Goal: Download file/media

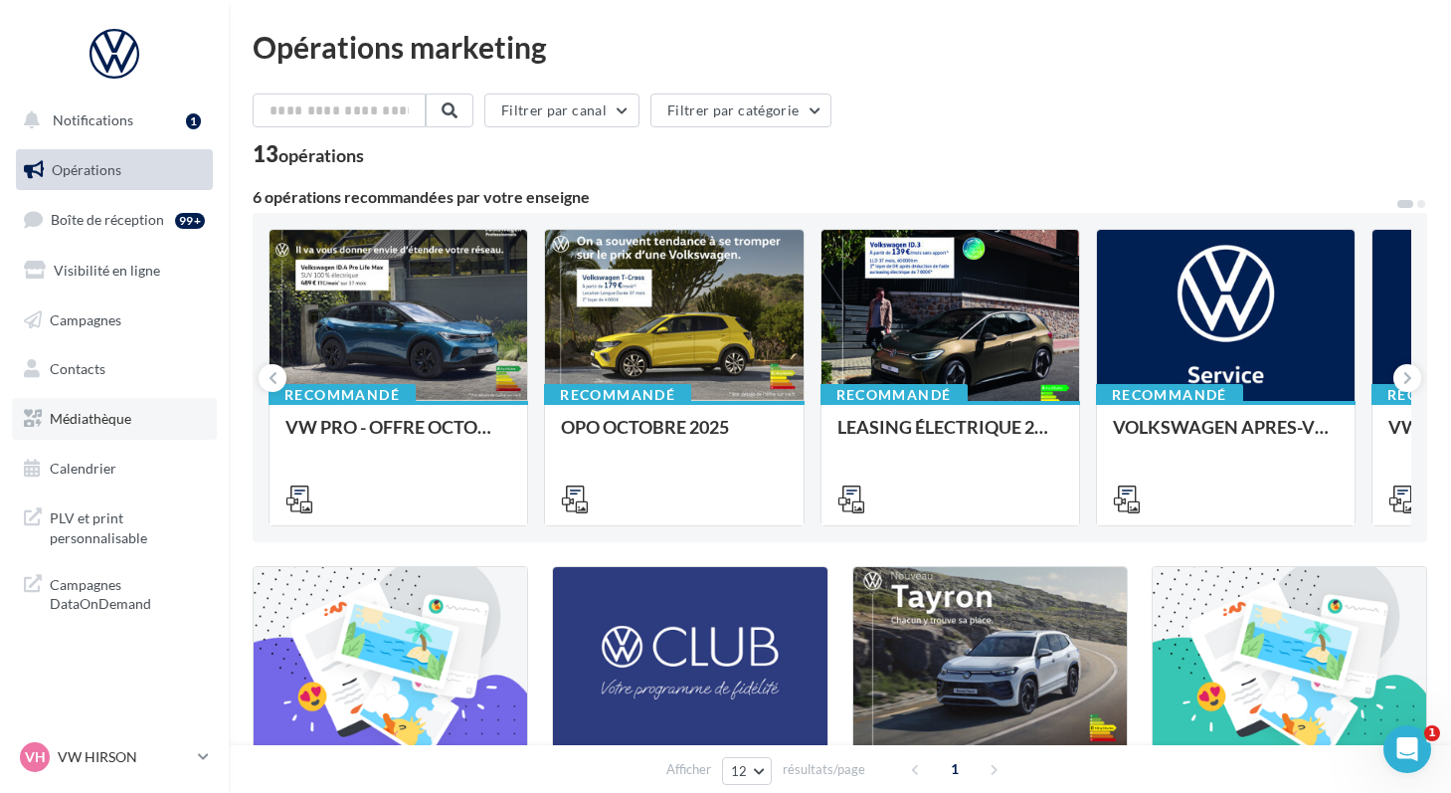
click at [79, 424] on span "Médiathèque" at bounding box center [91, 418] width 82 height 17
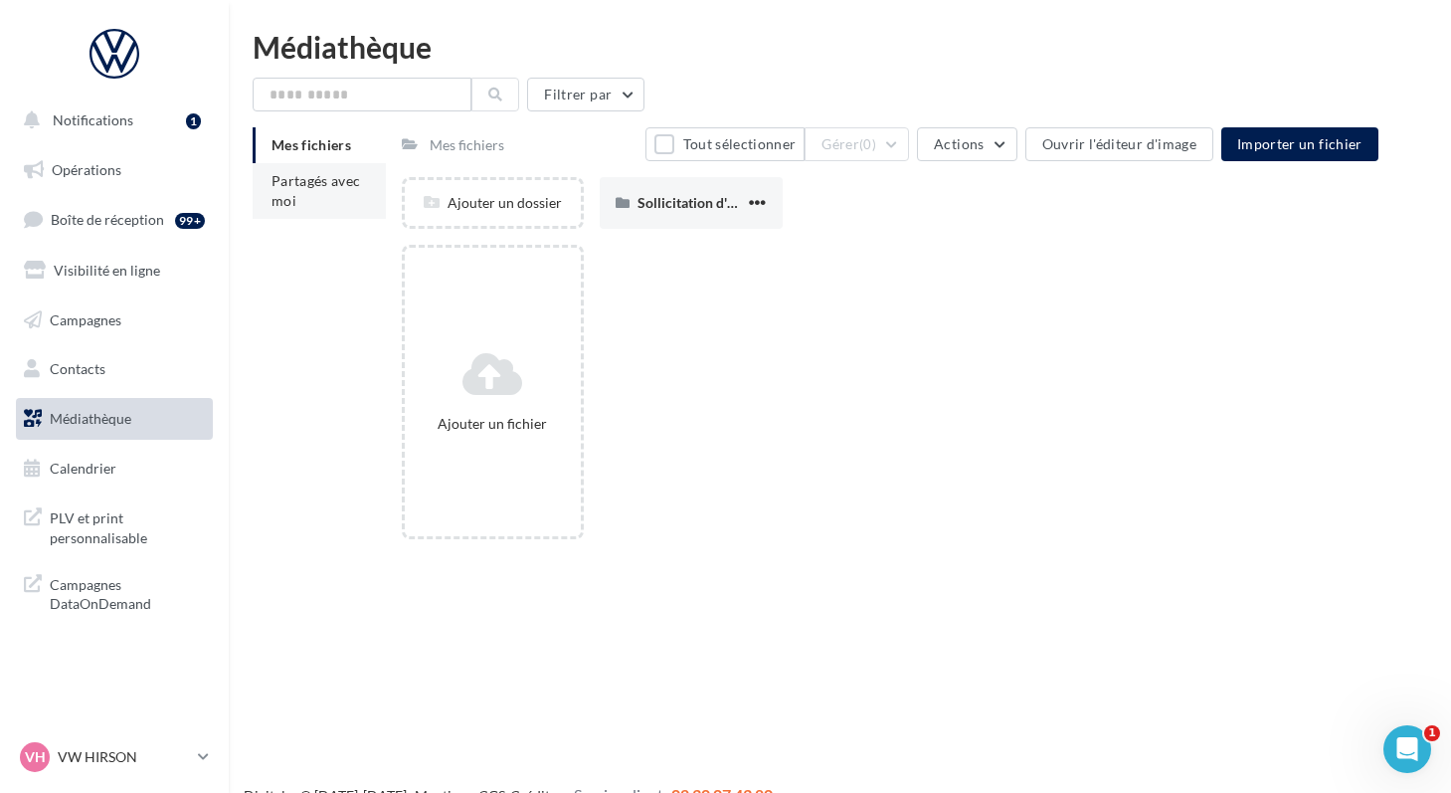
click at [285, 178] on span "Partagés avec moi" at bounding box center [317, 190] width 90 height 37
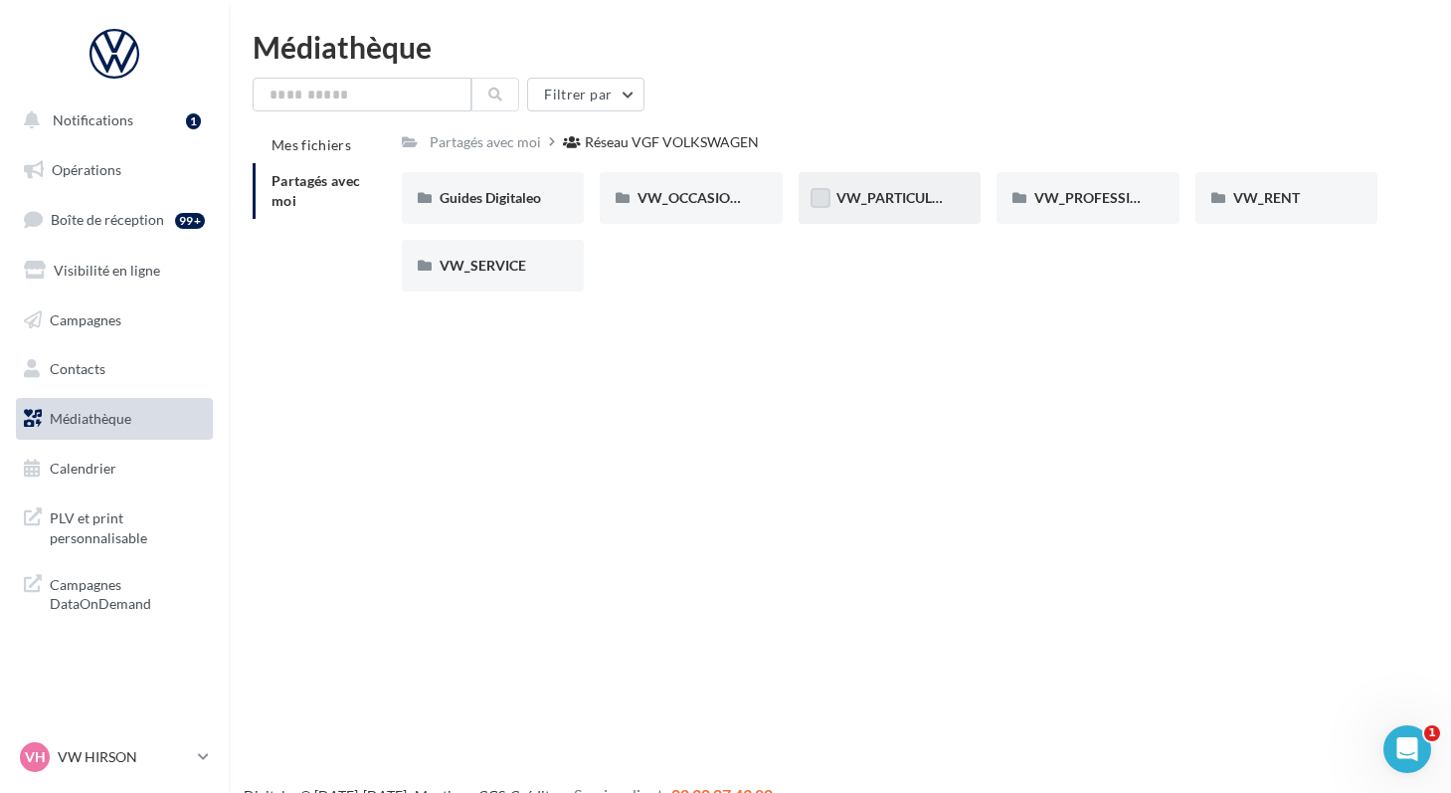
click at [829, 200] on label at bounding box center [821, 198] width 20 height 20
click at [859, 195] on span "VW_PARTICULIERS" at bounding box center [899, 197] width 124 height 17
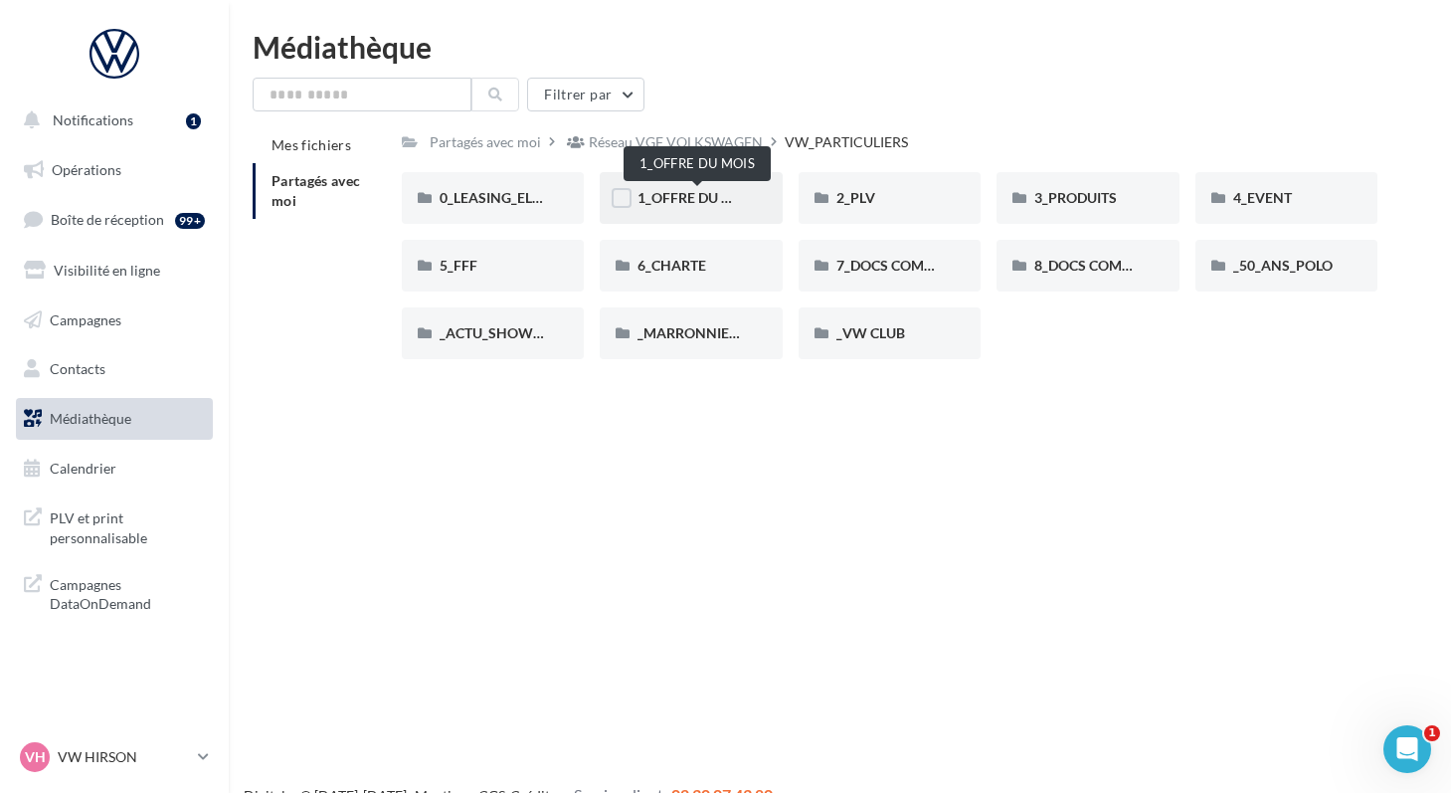
click at [690, 202] on span "1_OFFRE DU MOIS" at bounding box center [697, 197] width 119 height 17
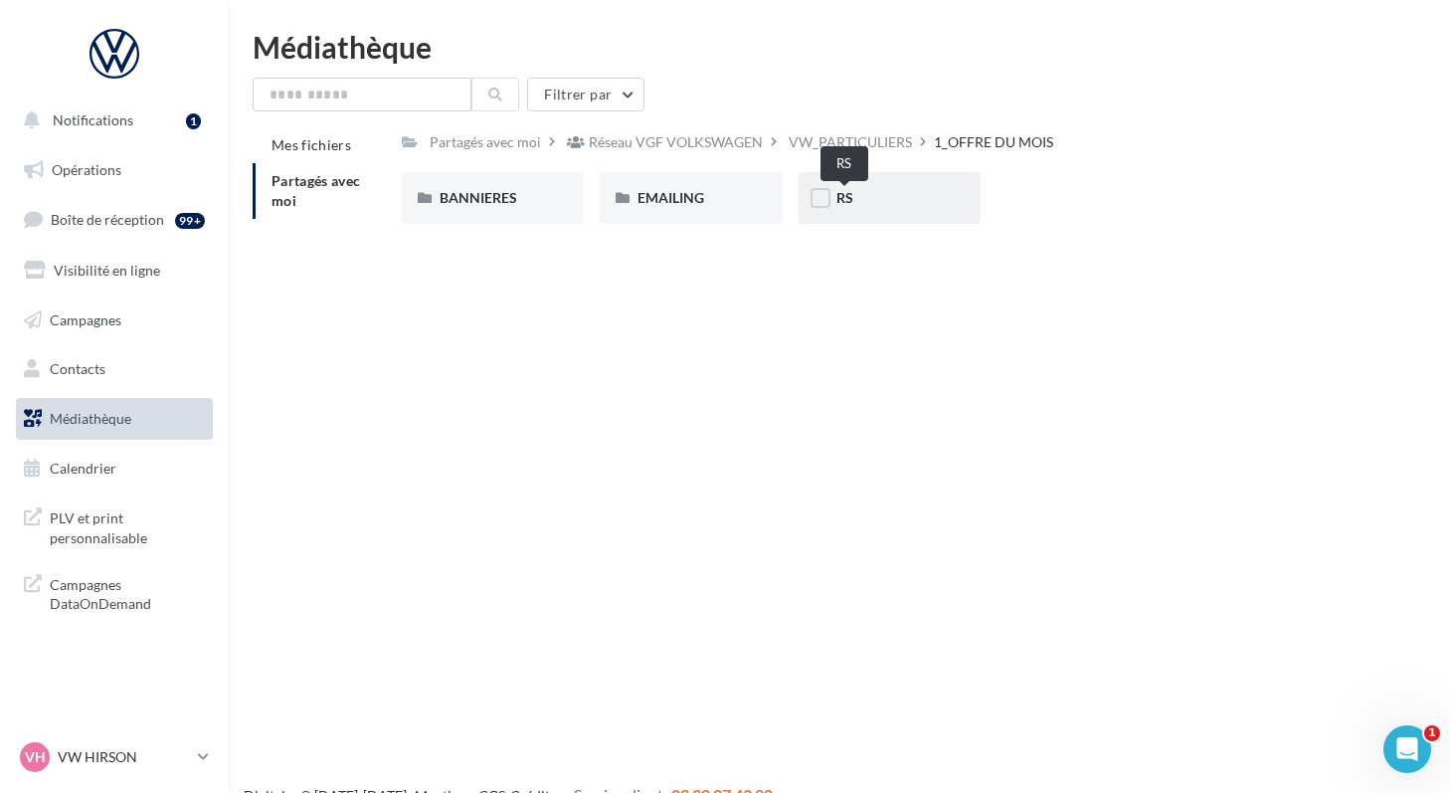
click at [839, 203] on span "RS" at bounding box center [845, 197] width 17 height 17
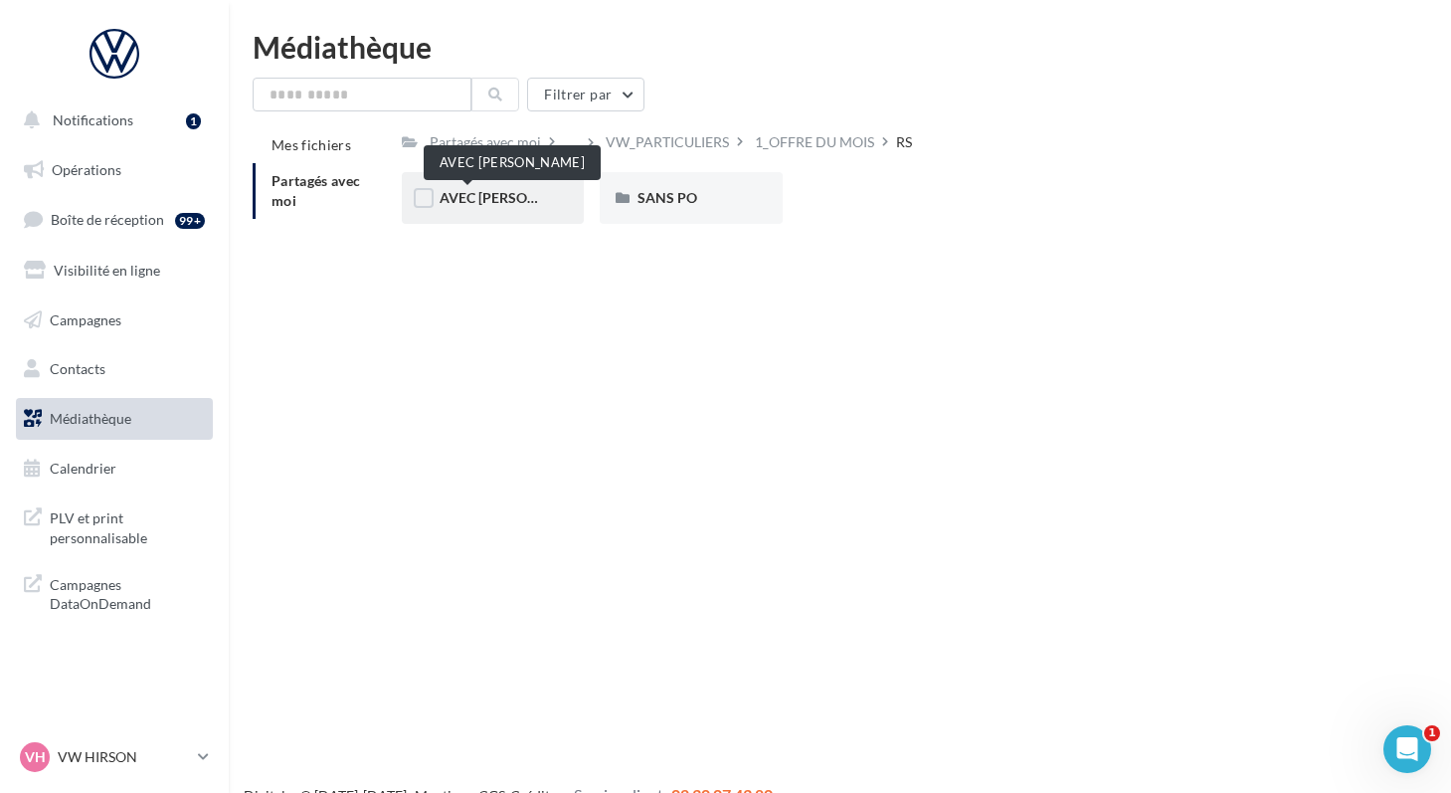
click at [453, 195] on span "AVEC [PERSON_NAME]" at bounding box center [515, 197] width 150 height 17
click at [453, 195] on span "ID.3" at bounding box center [452, 197] width 25 height 17
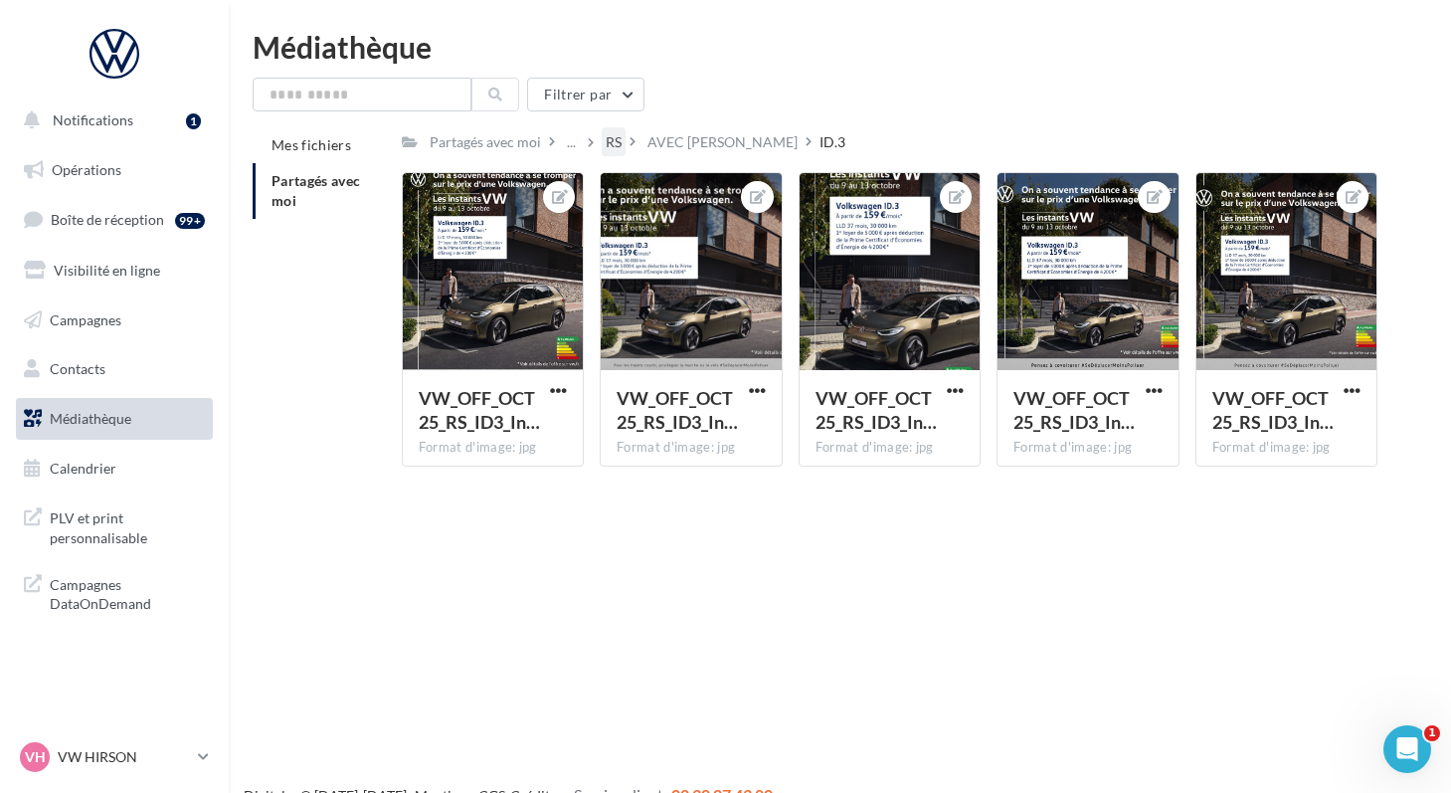
click at [602, 144] on div "RS" at bounding box center [614, 141] width 24 height 29
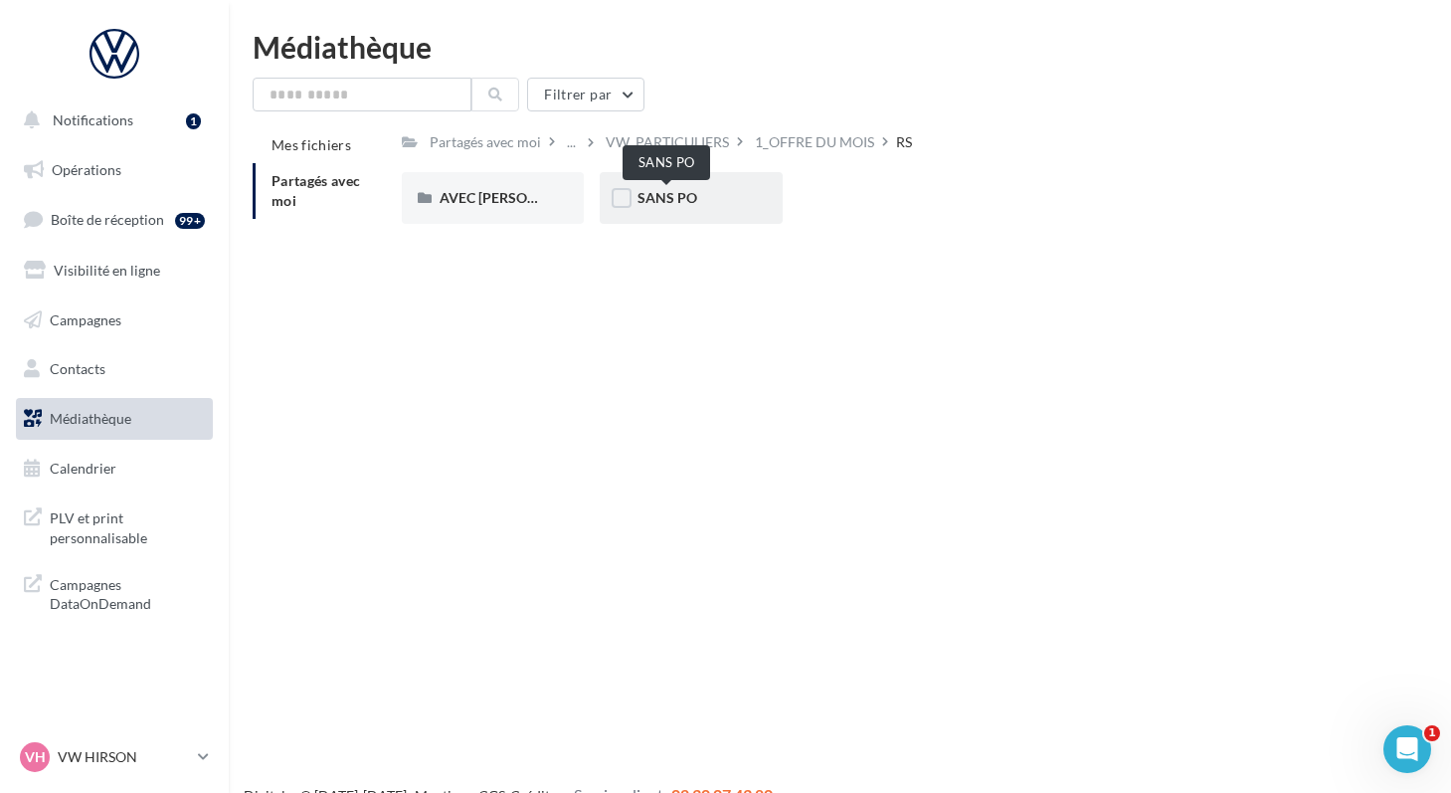
click at [650, 200] on span "SANS PO" at bounding box center [668, 197] width 60 height 17
click at [451, 198] on span "ID.3" at bounding box center [452, 197] width 25 height 17
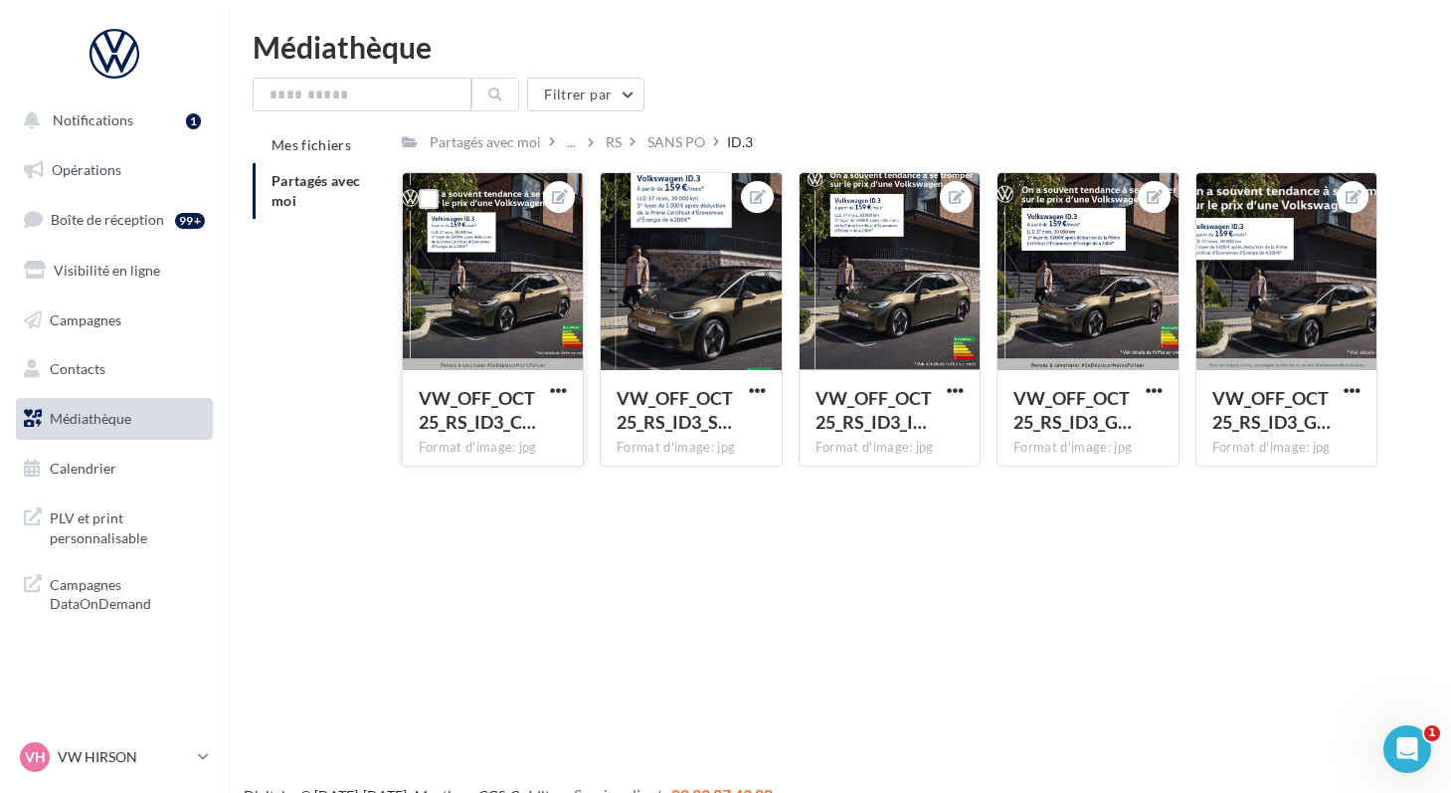
click at [549, 394] on button "button" at bounding box center [558, 392] width 25 height 20
click at [442, 479] on button "Télécharger" at bounding box center [466, 482] width 210 height 52
click at [656, 143] on div "SANS PO" at bounding box center [677, 142] width 58 height 20
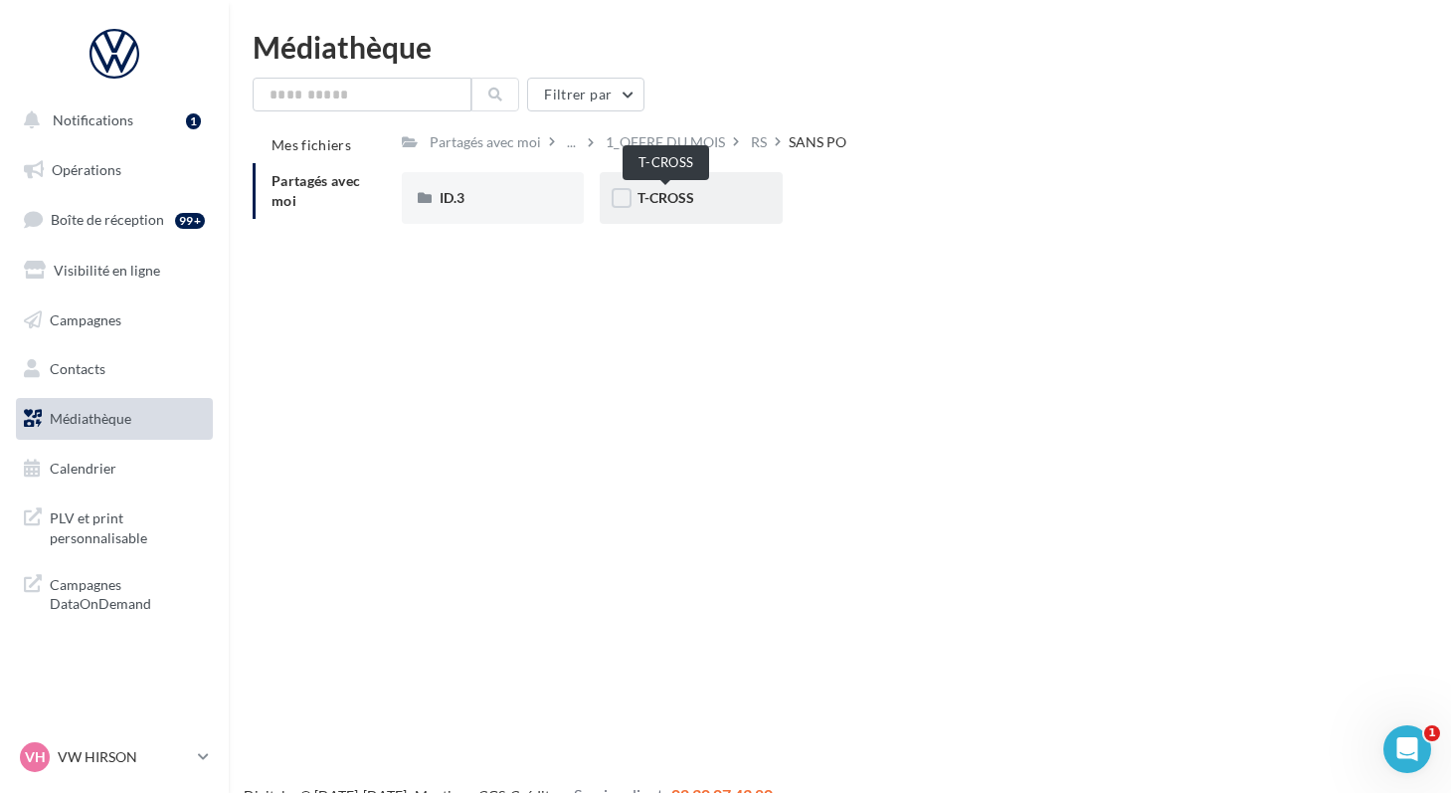
click at [650, 197] on span "T-CROSS" at bounding box center [666, 197] width 57 height 17
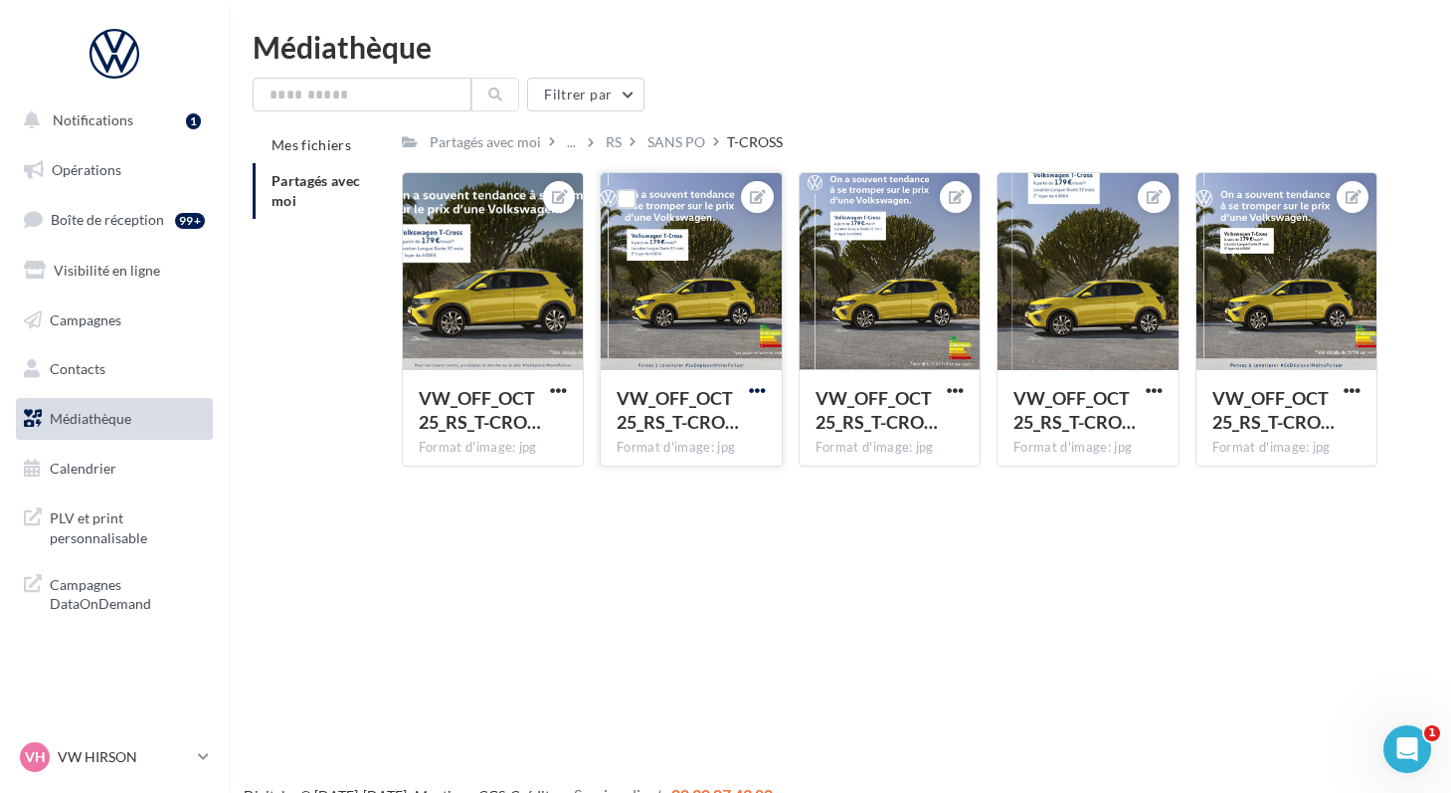
click at [750, 392] on span "button" at bounding box center [757, 390] width 17 height 17
click at [649, 482] on button "Télécharger" at bounding box center [665, 482] width 210 height 52
click at [602, 139] on div "RS" at bounding box center [614, 141] width 24 height 29
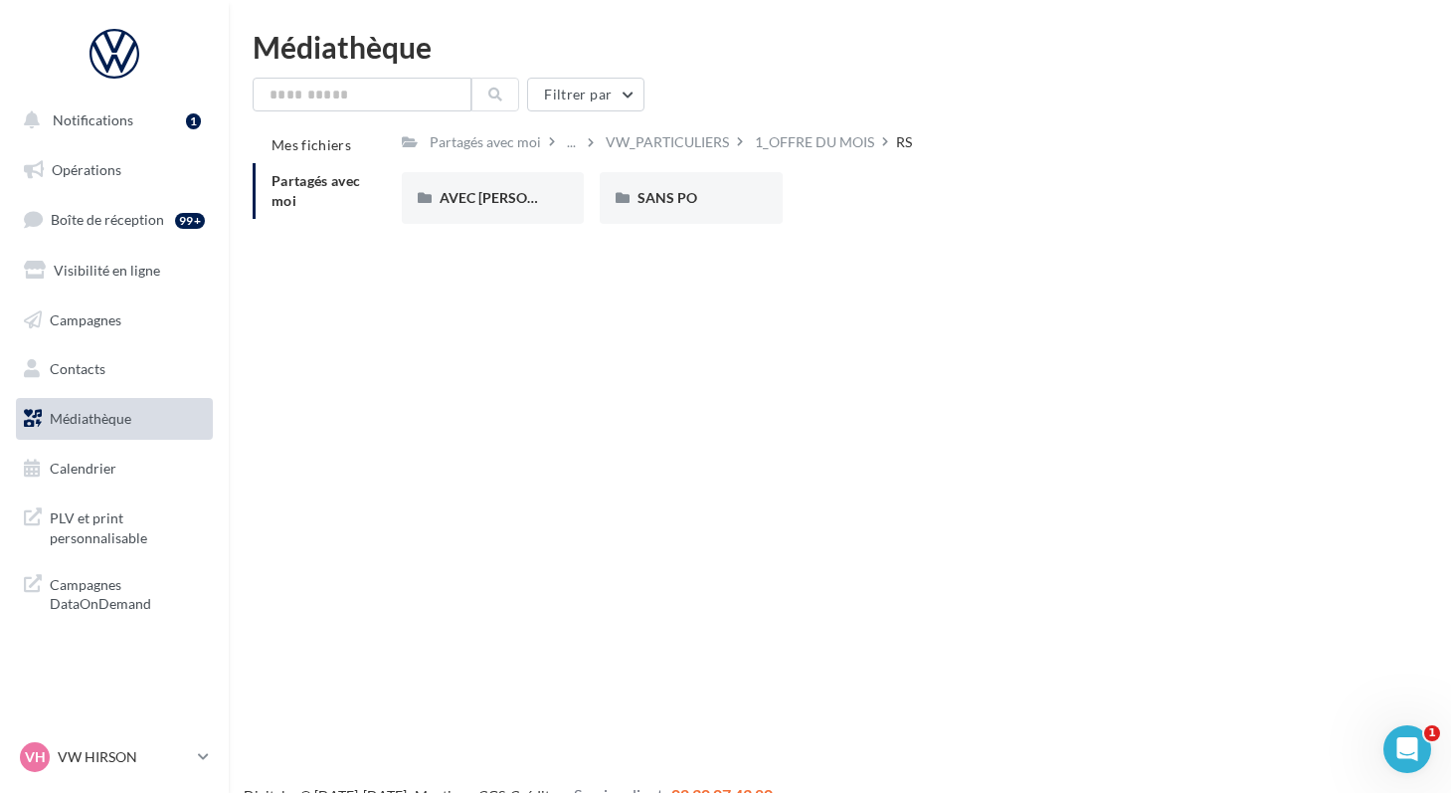
click at [755, 145] on div "1_OFFRE DU MOIS" at bounding box center [814, 142] width 119 height 20
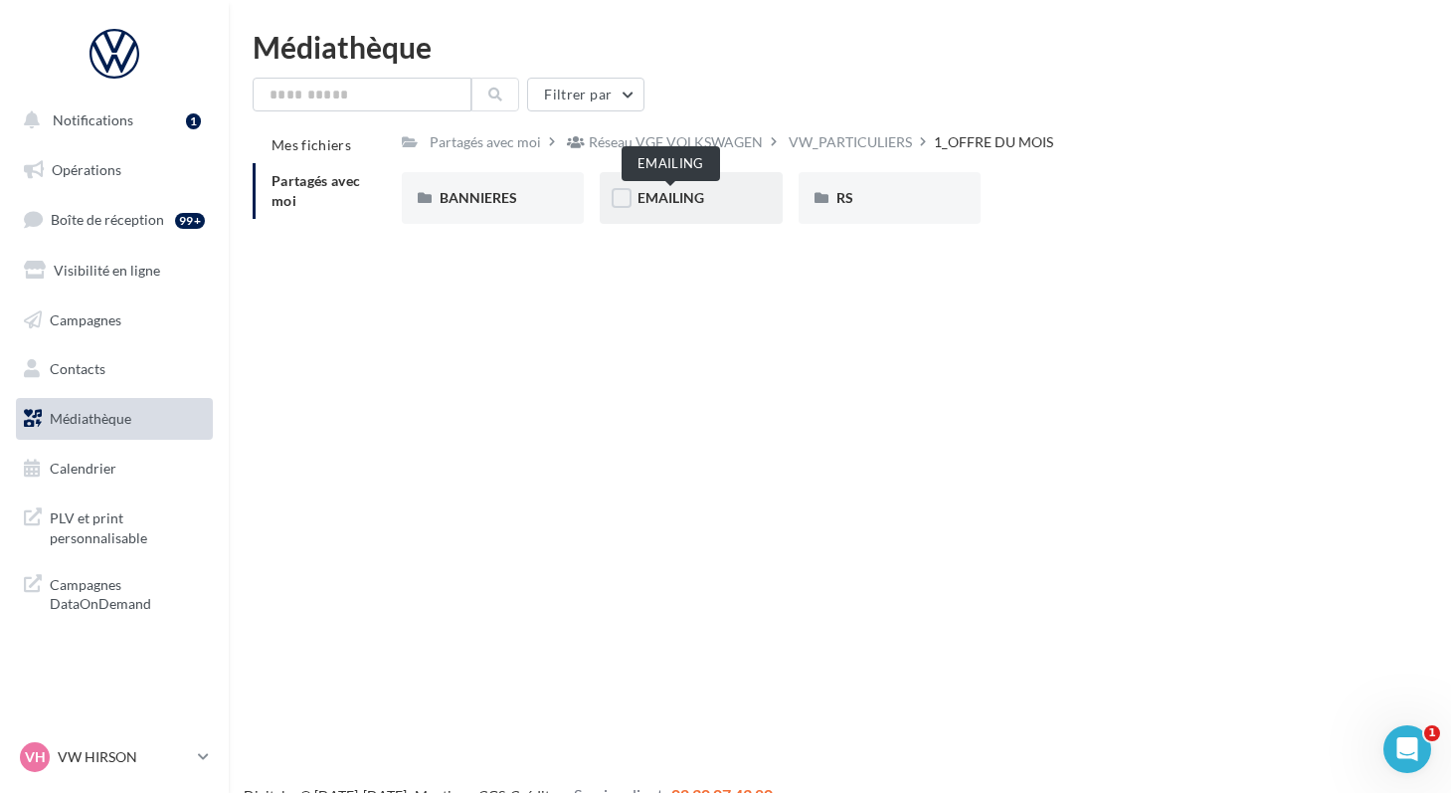
click at [650, 201] on span "EMAILING" at bounding box center [671, 197] width 67 height 17
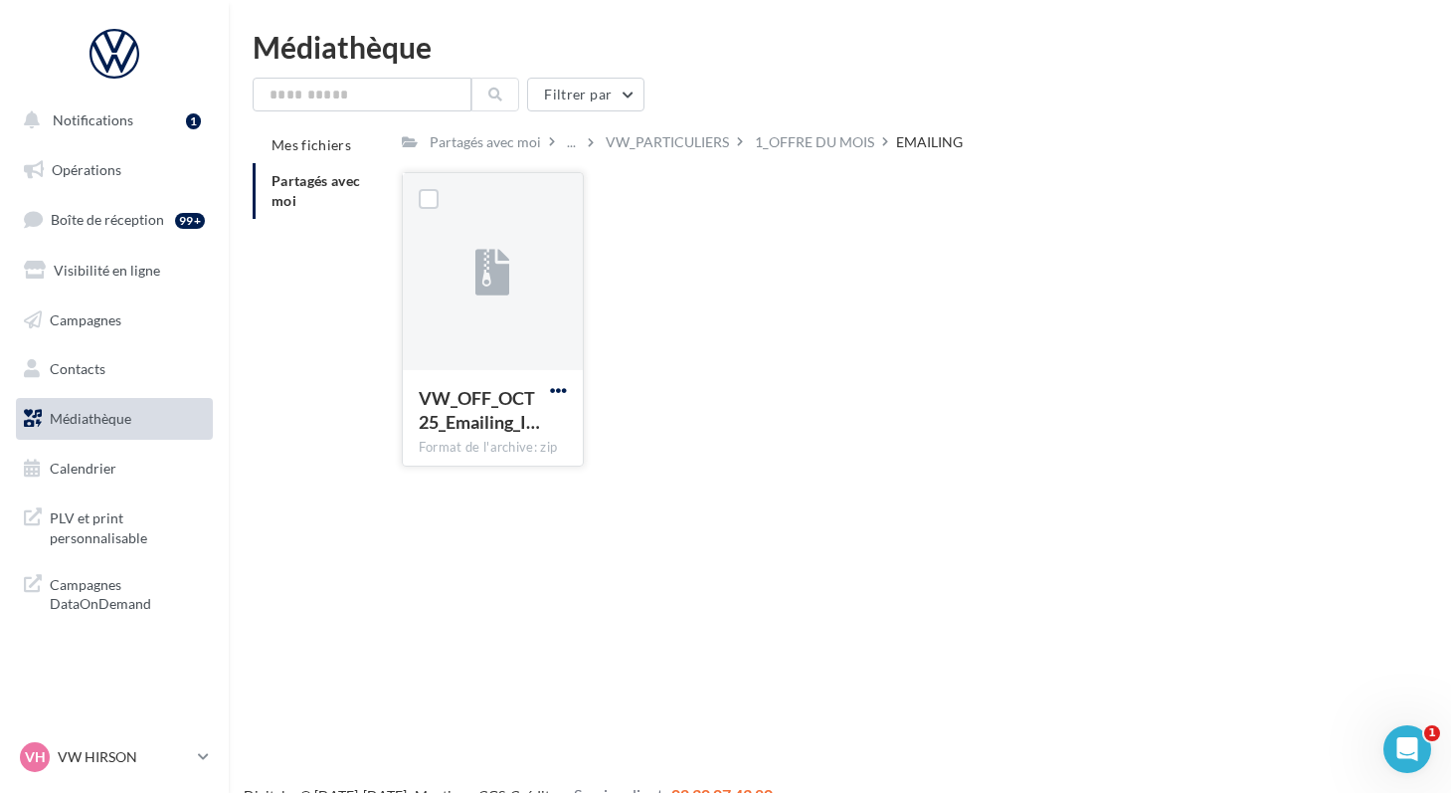
click at [550, 390] on span "button" at bounding box center [558, 390] width 17 height 17
click at [494, 435] on button "Télécharger" at bounding box center [471, 430] width 199 height 52
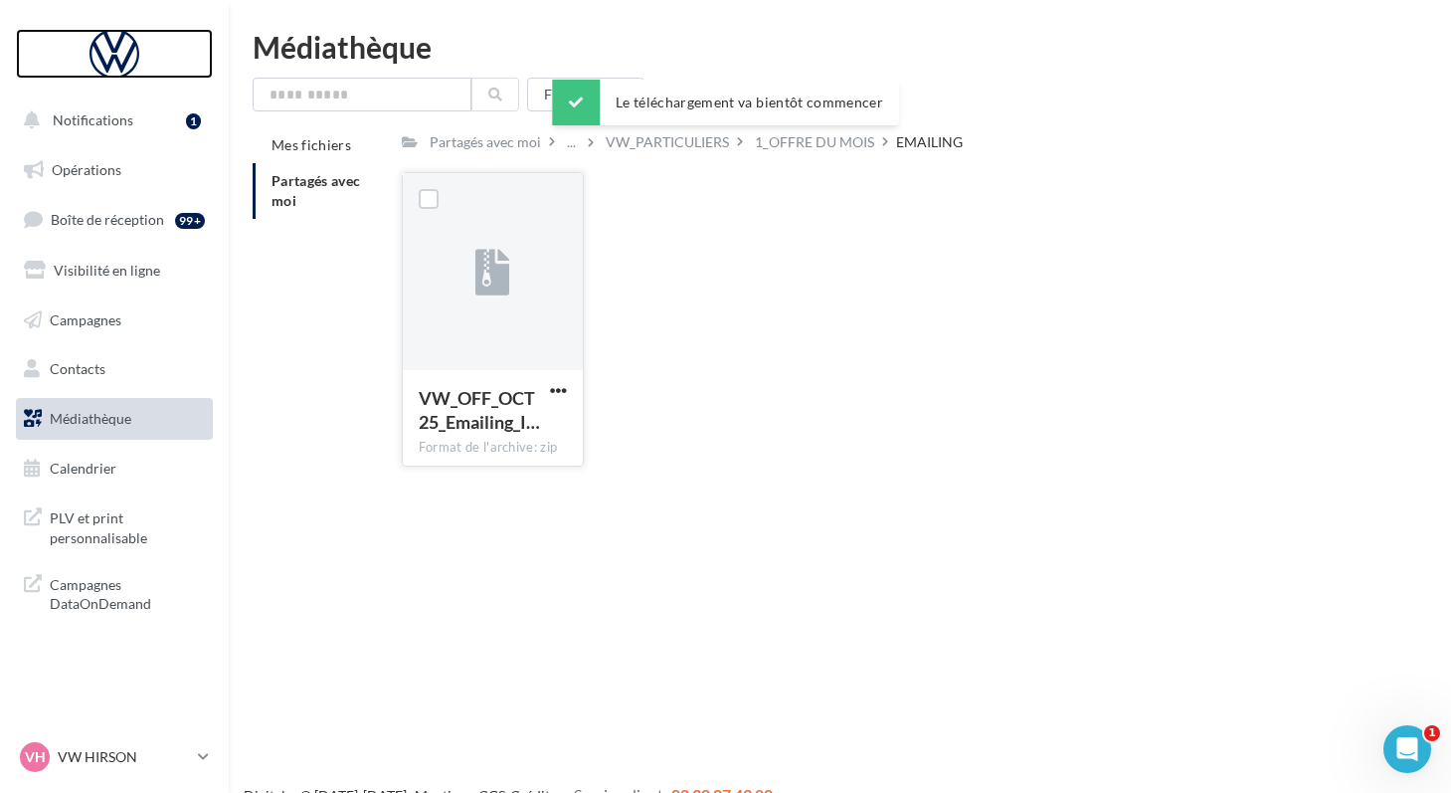
click at [106, 49] on div at bounding box center [114, 54] width 159 height 50
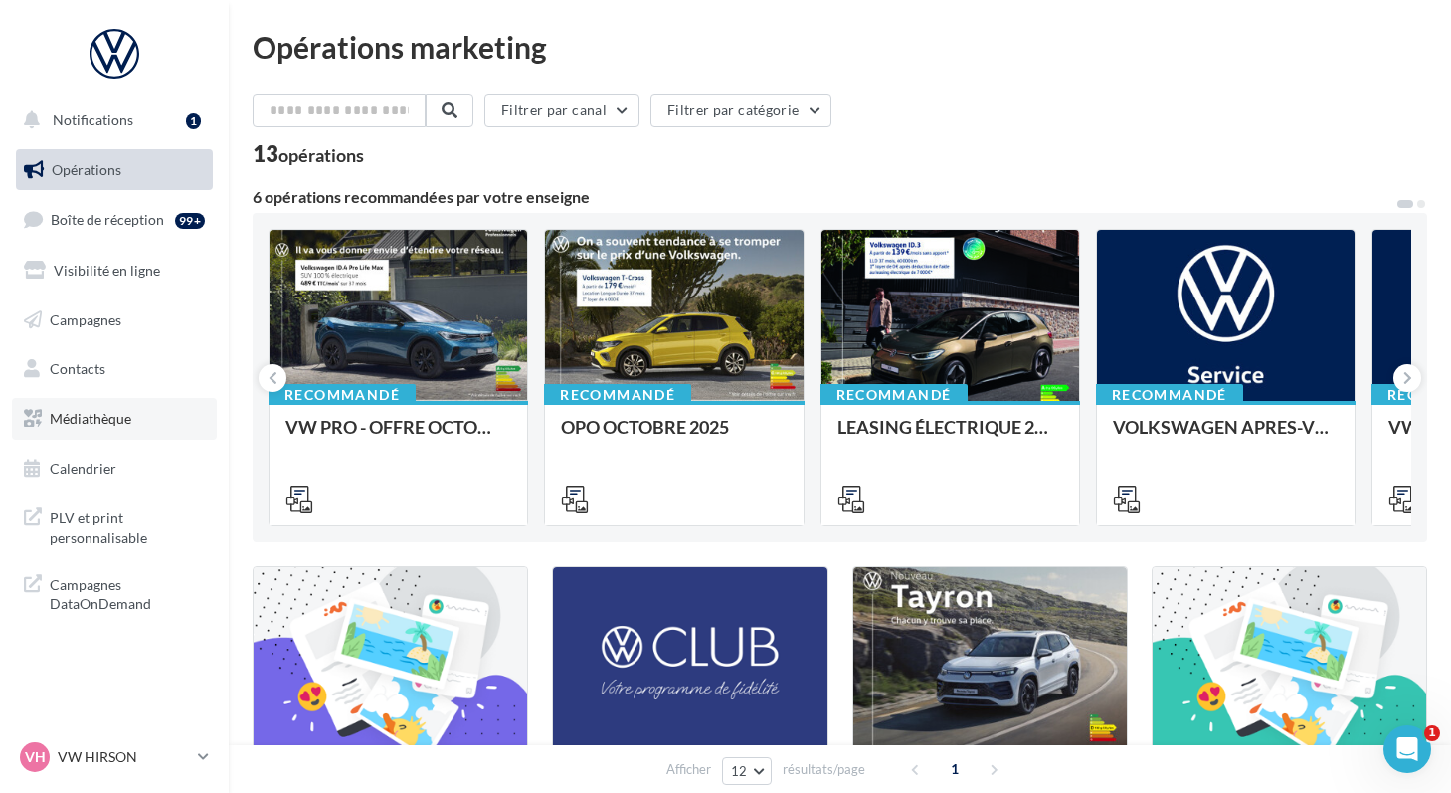
click at [42, 424] on link "Médiathèque" at bounding box center [114, 419] width 205 height 42
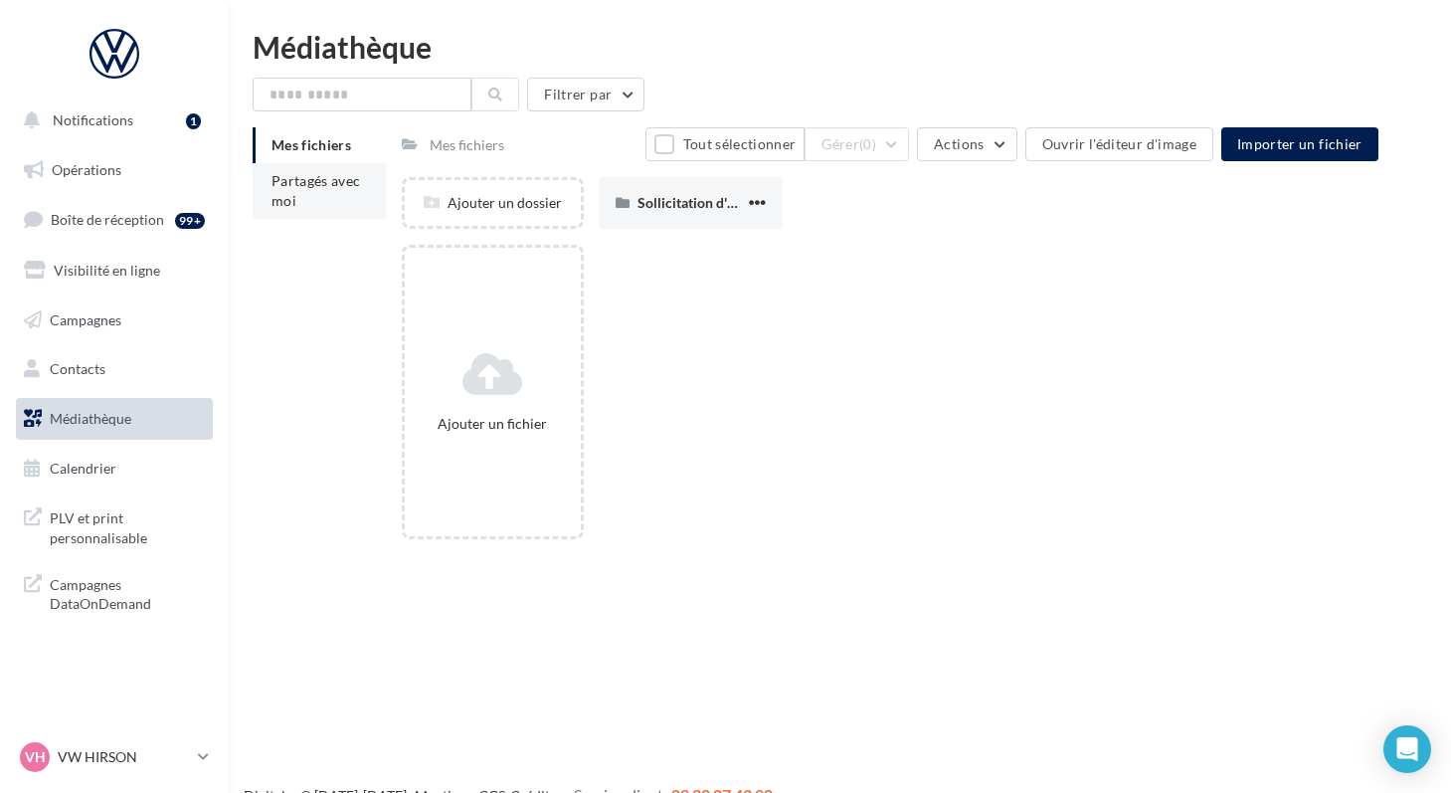
click at [317, 198] on li "Partagés avec moi" at bounding box center [319, 191] width 133 height 56
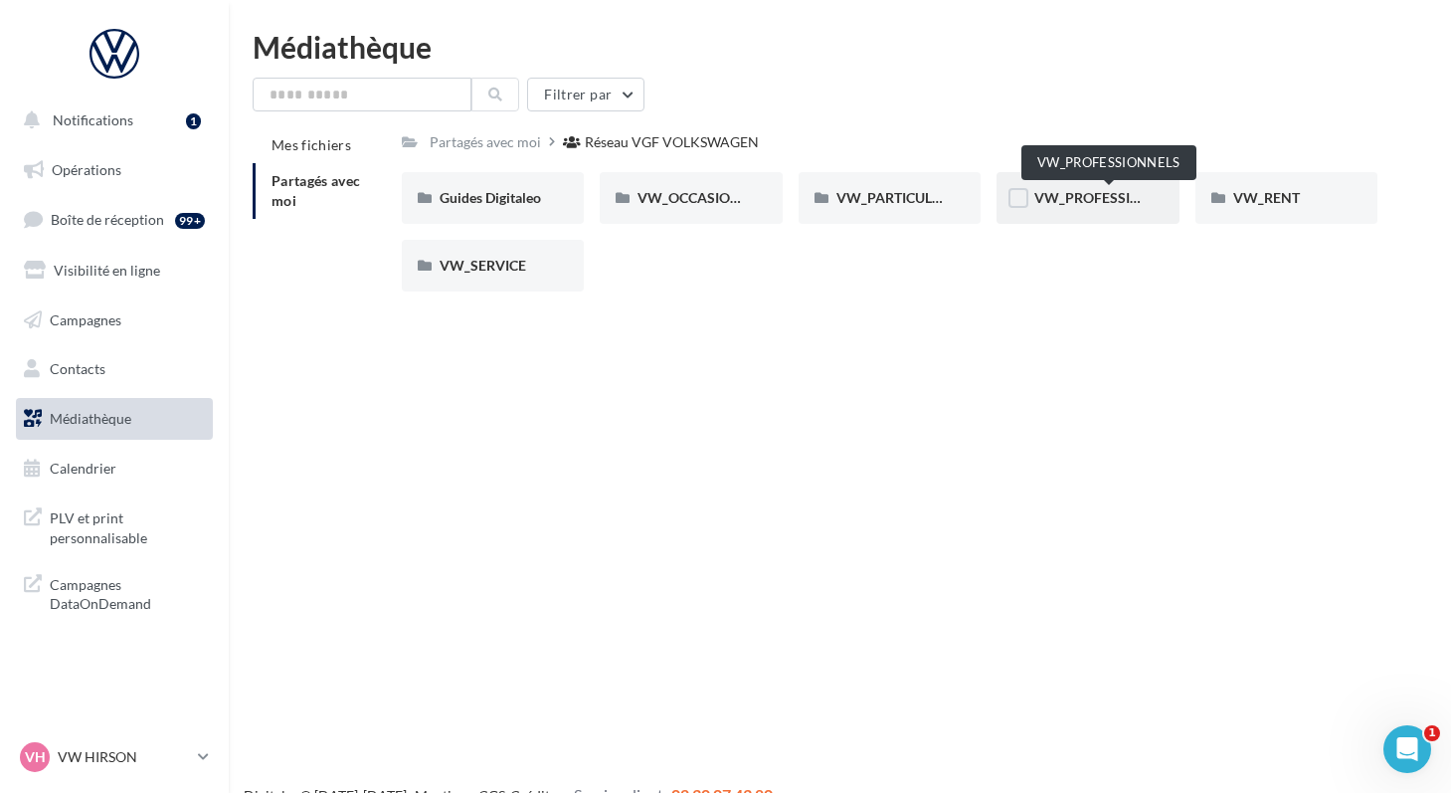
click at [1066, 204] on span "VW_PROFESSIONNELS" at bounding box center [1110, 197] width 151 height 17
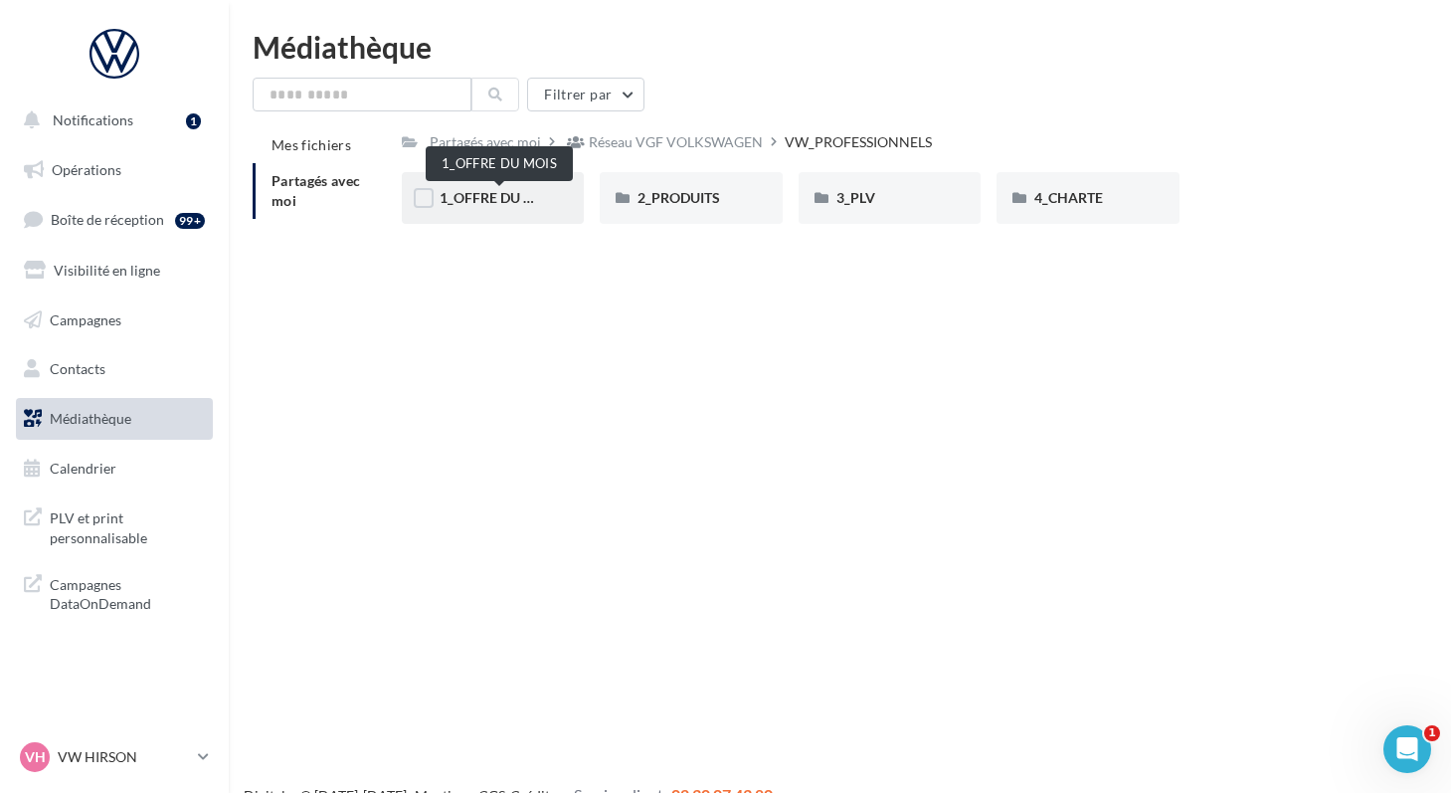
click at [465, 193] on span "1_OFFRE DU MOIS" at bounding box center [499, 197] width 119 height 17
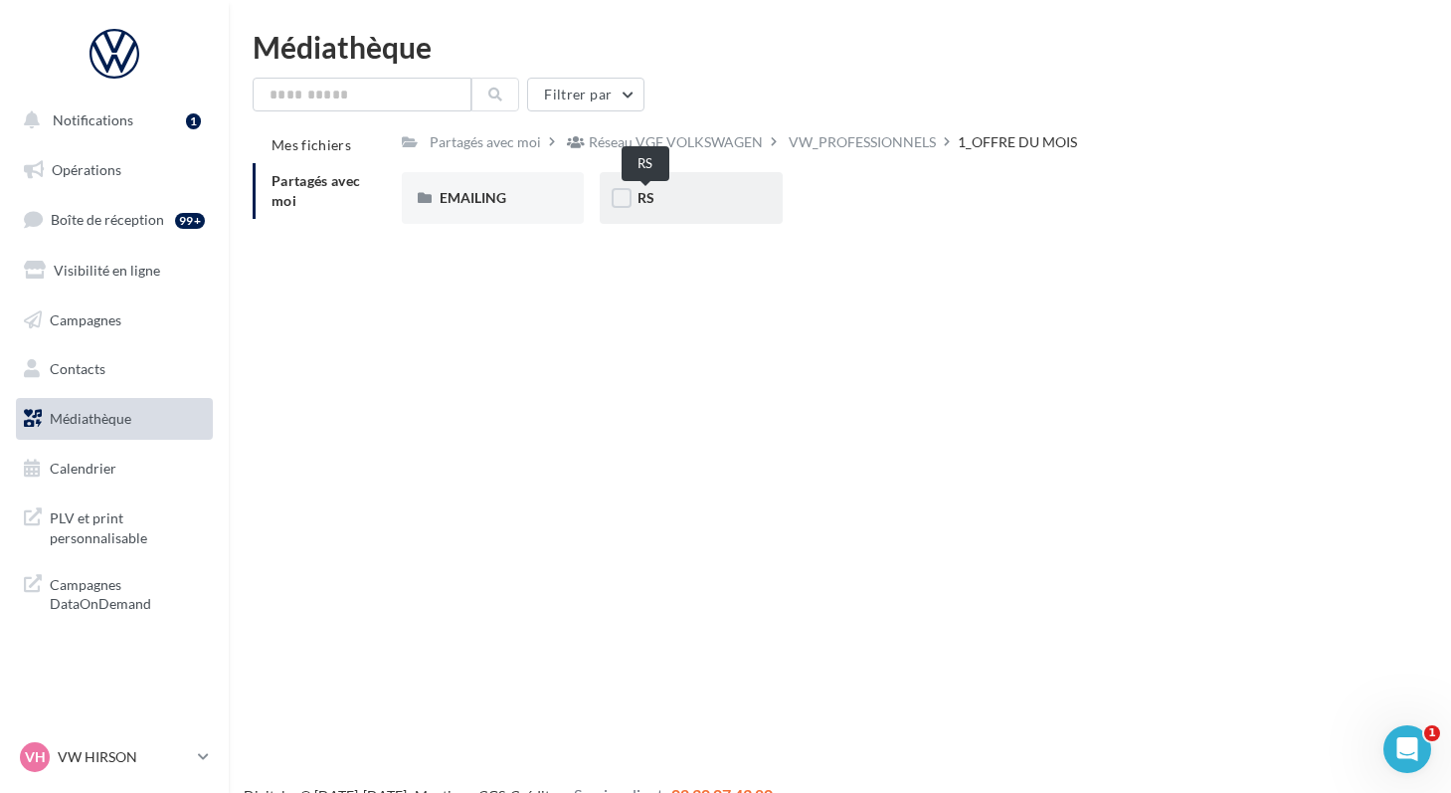
click at [640, 198] on span "RS" at bounding box center [646, 197] width 17 height 17
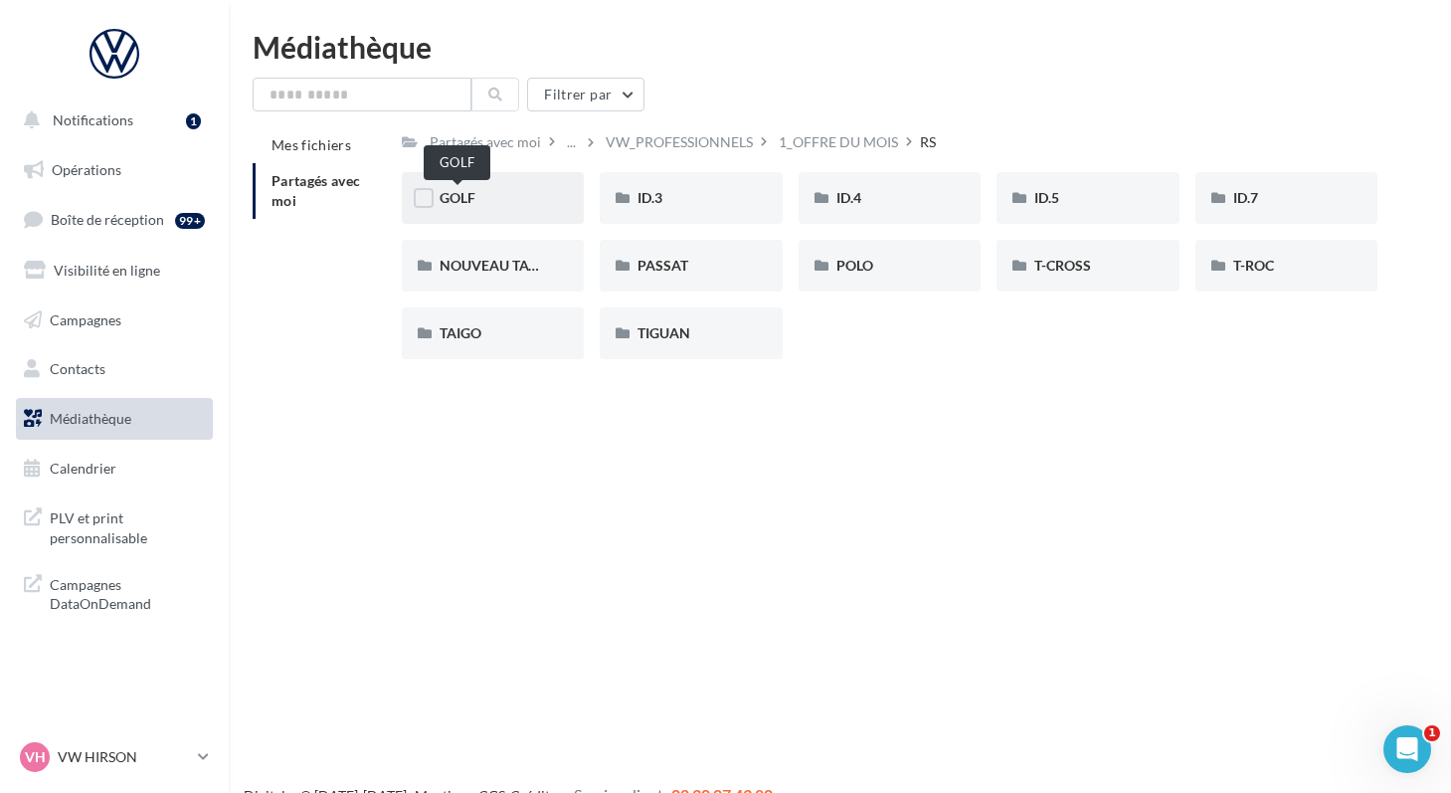
click at [461, 204] on span "GOLF" at bounding box center [458, 197] width 36 height 17
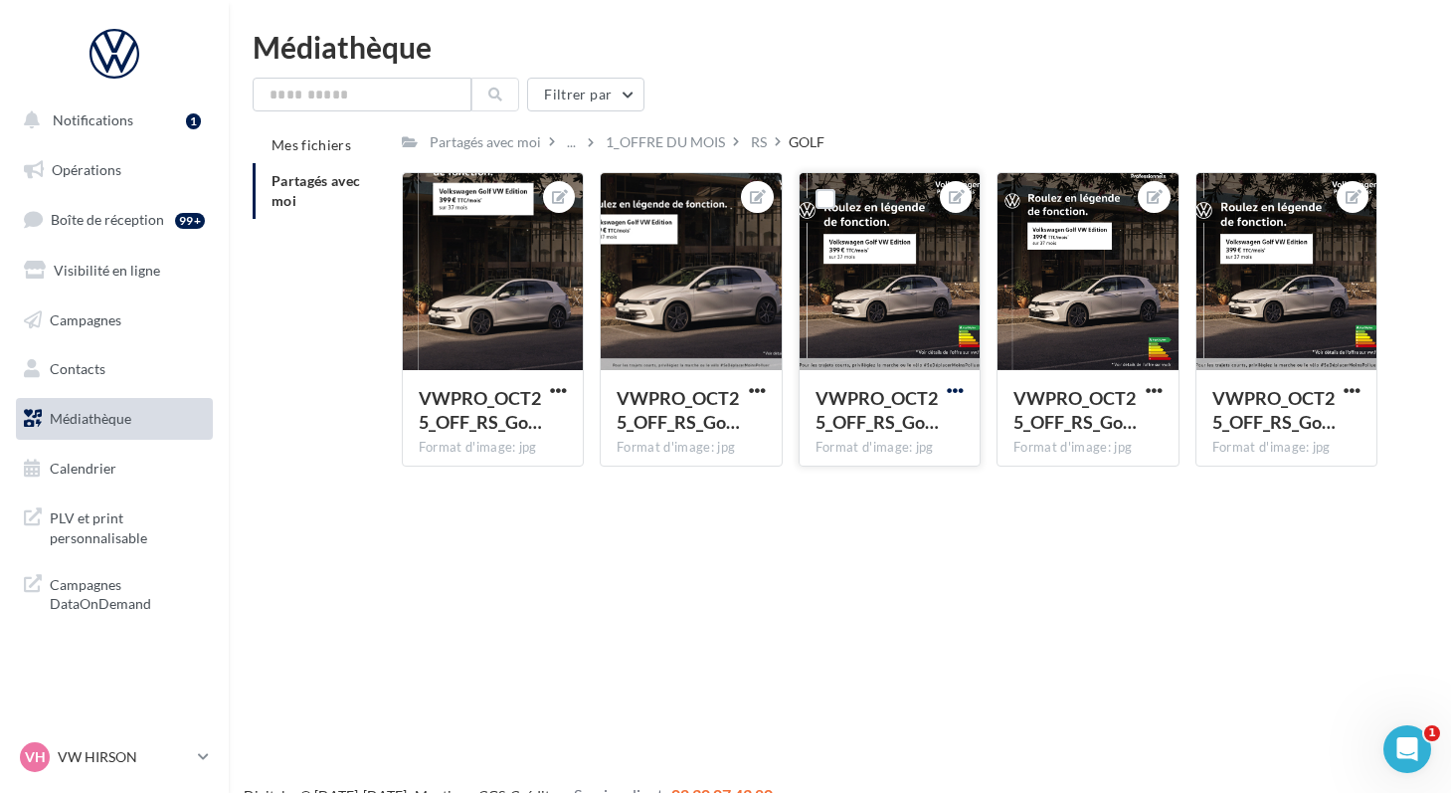
click at [948, 390] on span "button" at bounding box center [955, 390] width 17 height 17
click at [844, 485] on button "Télécharger" at bounding box center [863, 482] width 210 height 52
click at [751, 148] on div "RS" at bounding box center [759, 142] width 16 height 20
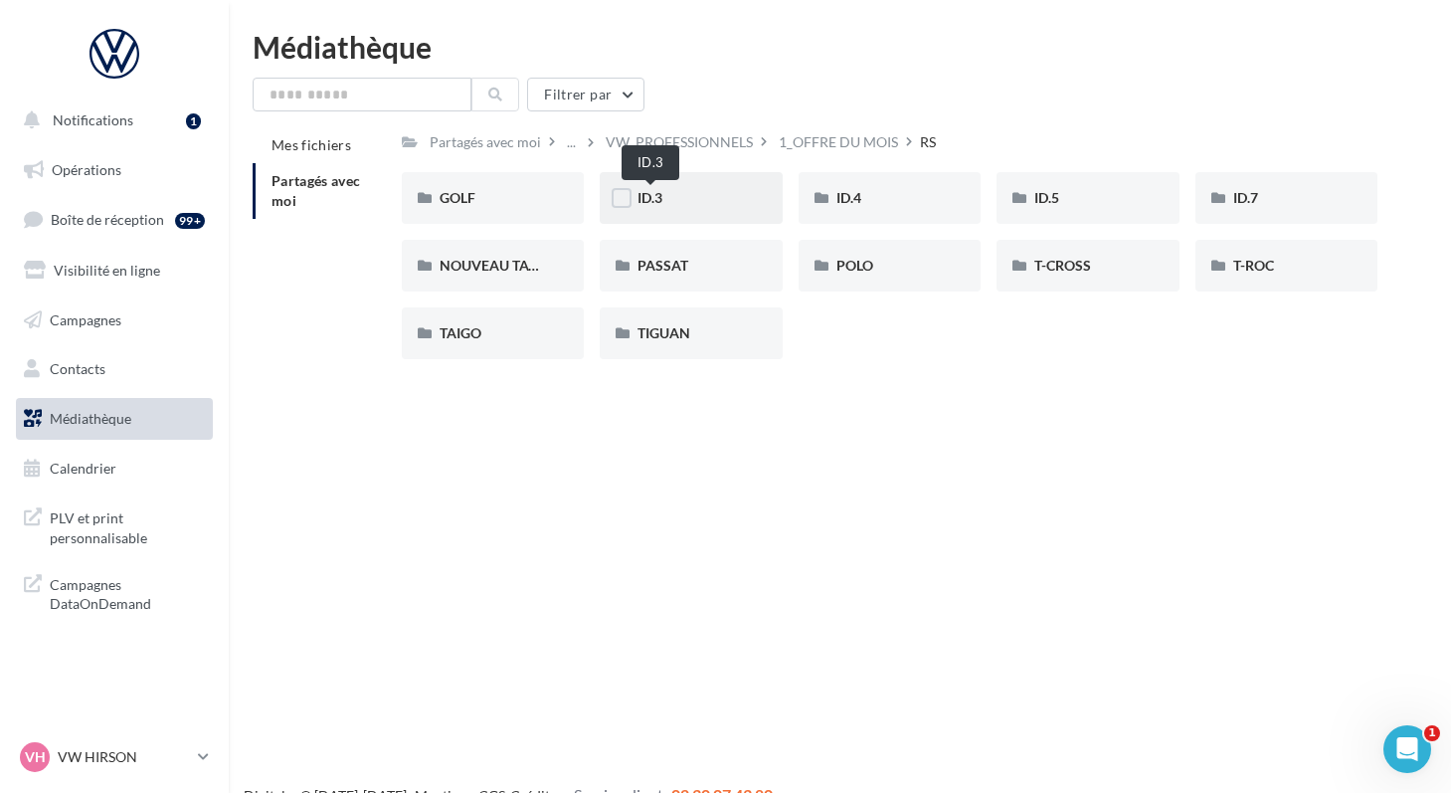
click at [652, 204] on span "ID.3" at bounding box center [650, 197] width 25 height 17
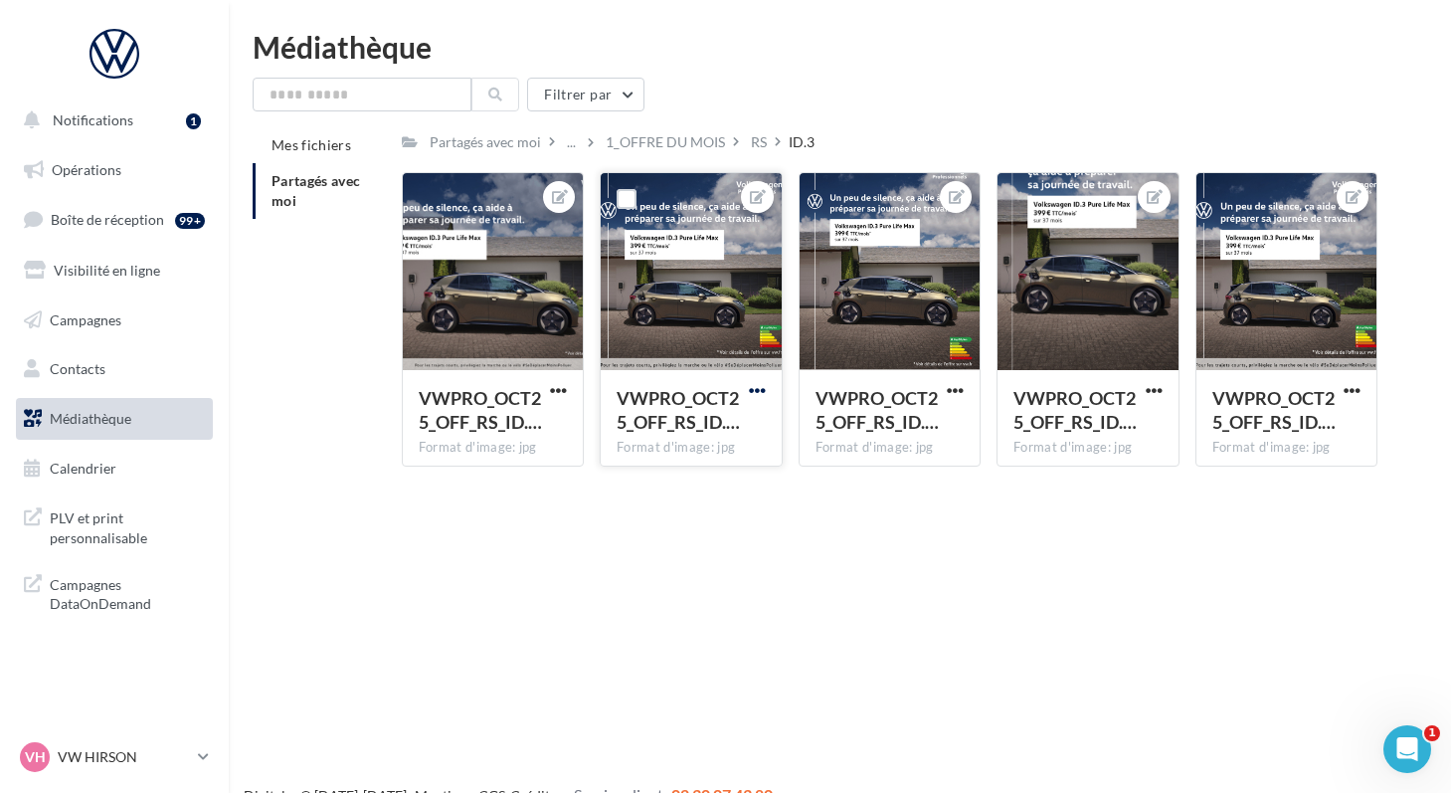
click at [750, 390] on span "button" at bounding box center [757, 390] width 17 height 17
click at [657, 484] on button "Télécharger" at bounding box center [665, 482] width 210 height 52
click at [752, 138] on div "RS" at bounding box center [759, 142] width 16 height 20
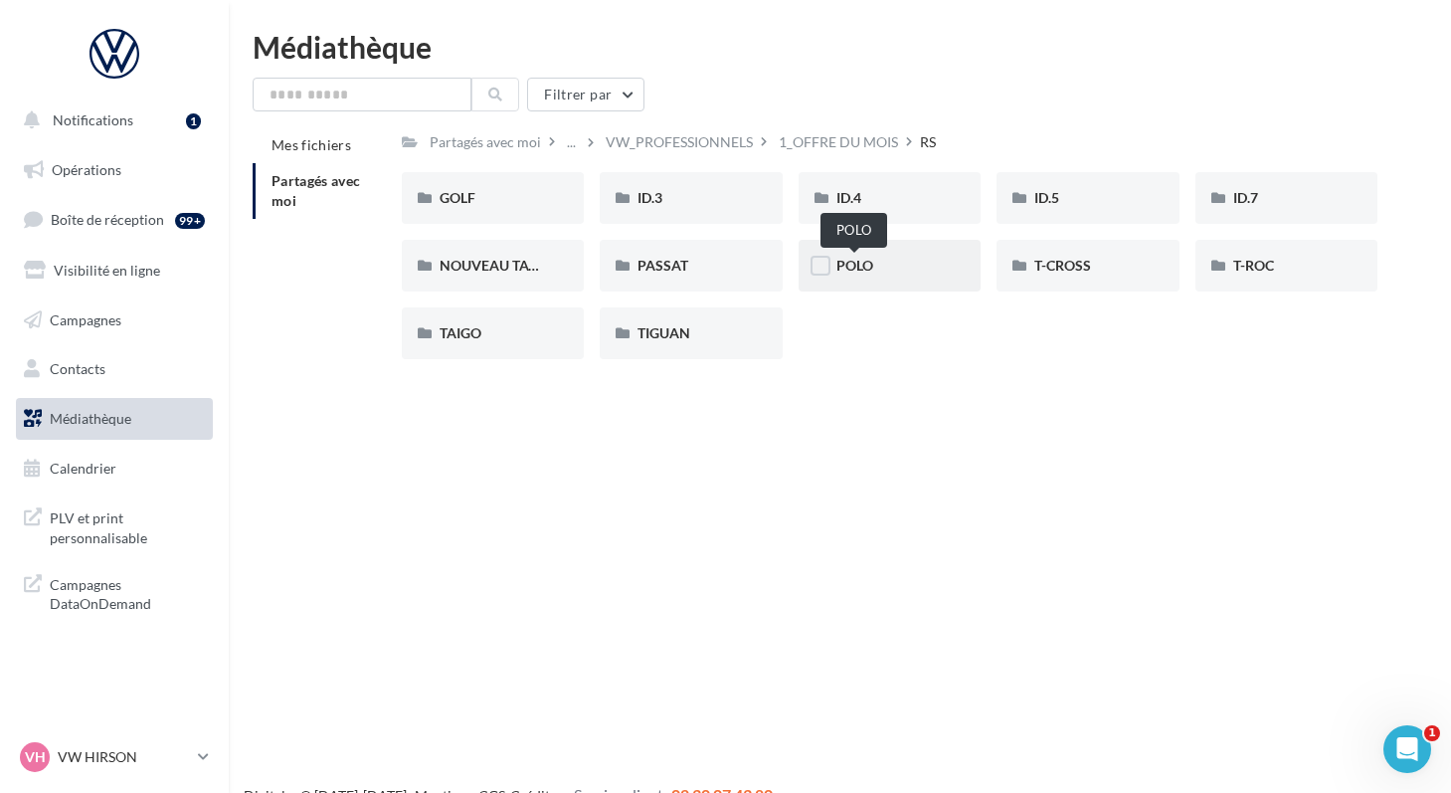
click at [847, 262] on span "POLO" at bounding box center [855, 265] width 37 height 17
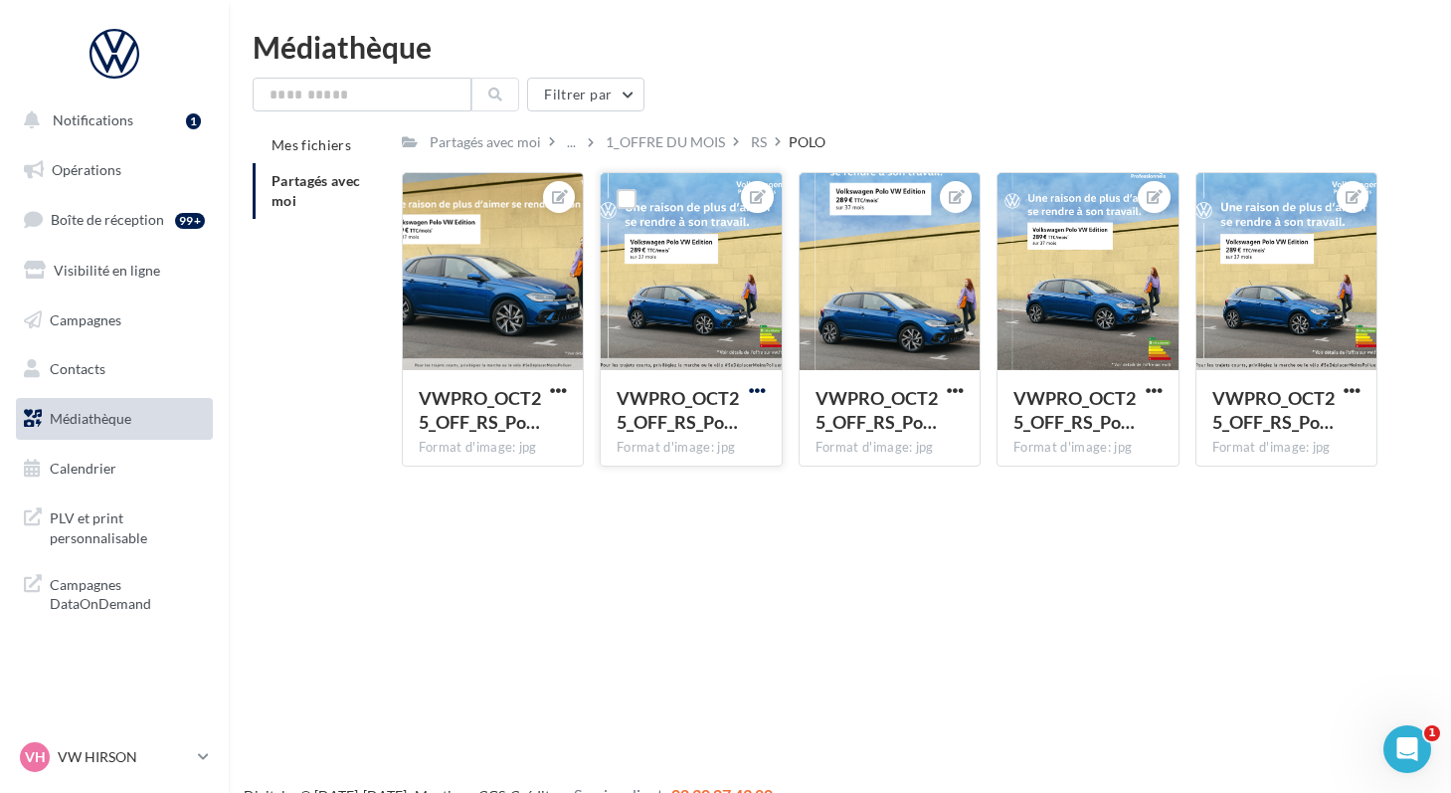
click at [756, 388] on span "button" at bounding box center [757, 390] width 17 height 17
click at [613, 490] on button "Télécharger" at bounding box center [665, 482] width 210 height 52
click at [752, 147] on div "RS" at bounding box center [759, 142] width 16 height 20
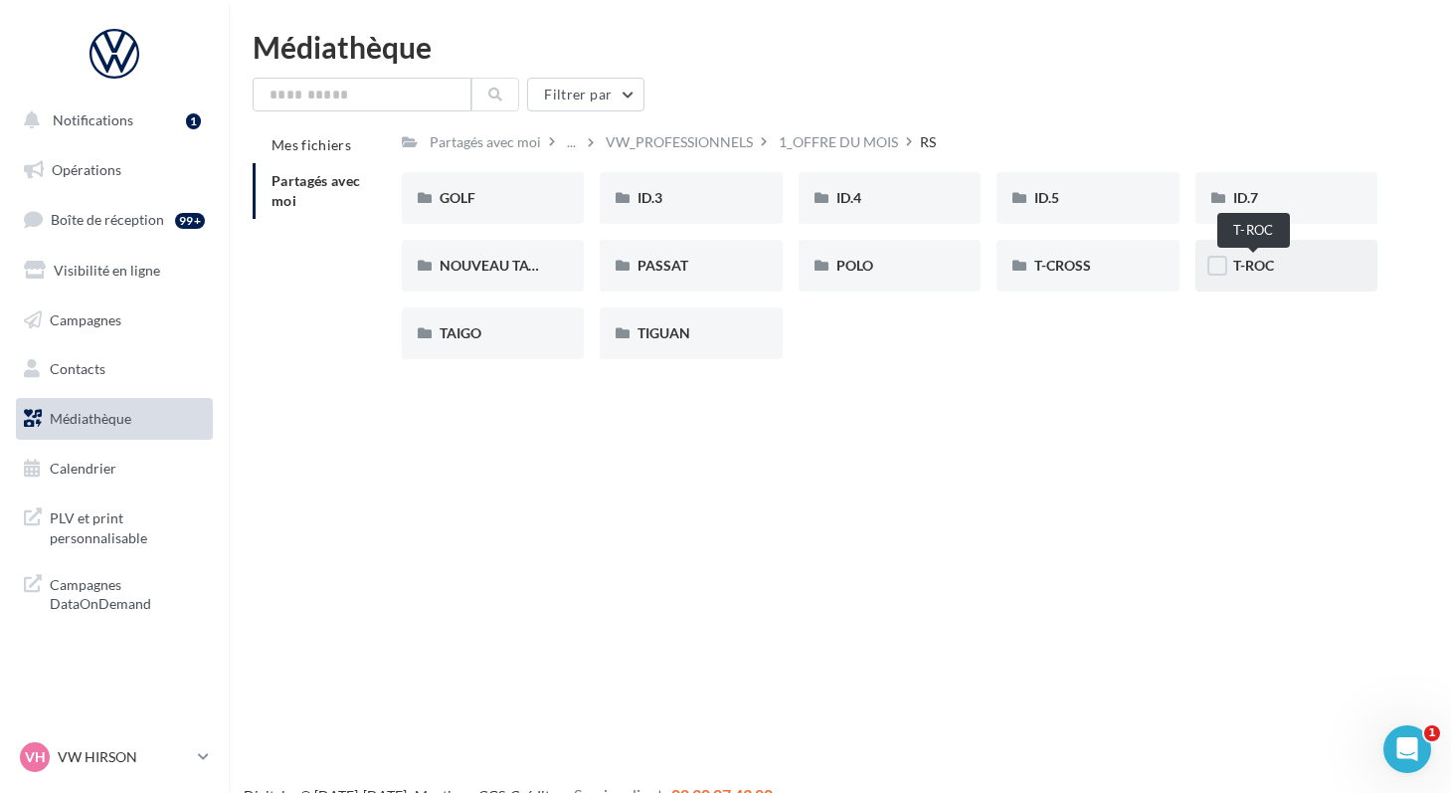
click at [1236, 270] on span "T-ROC" at bounding box center [1254, 265] width 41 height 17
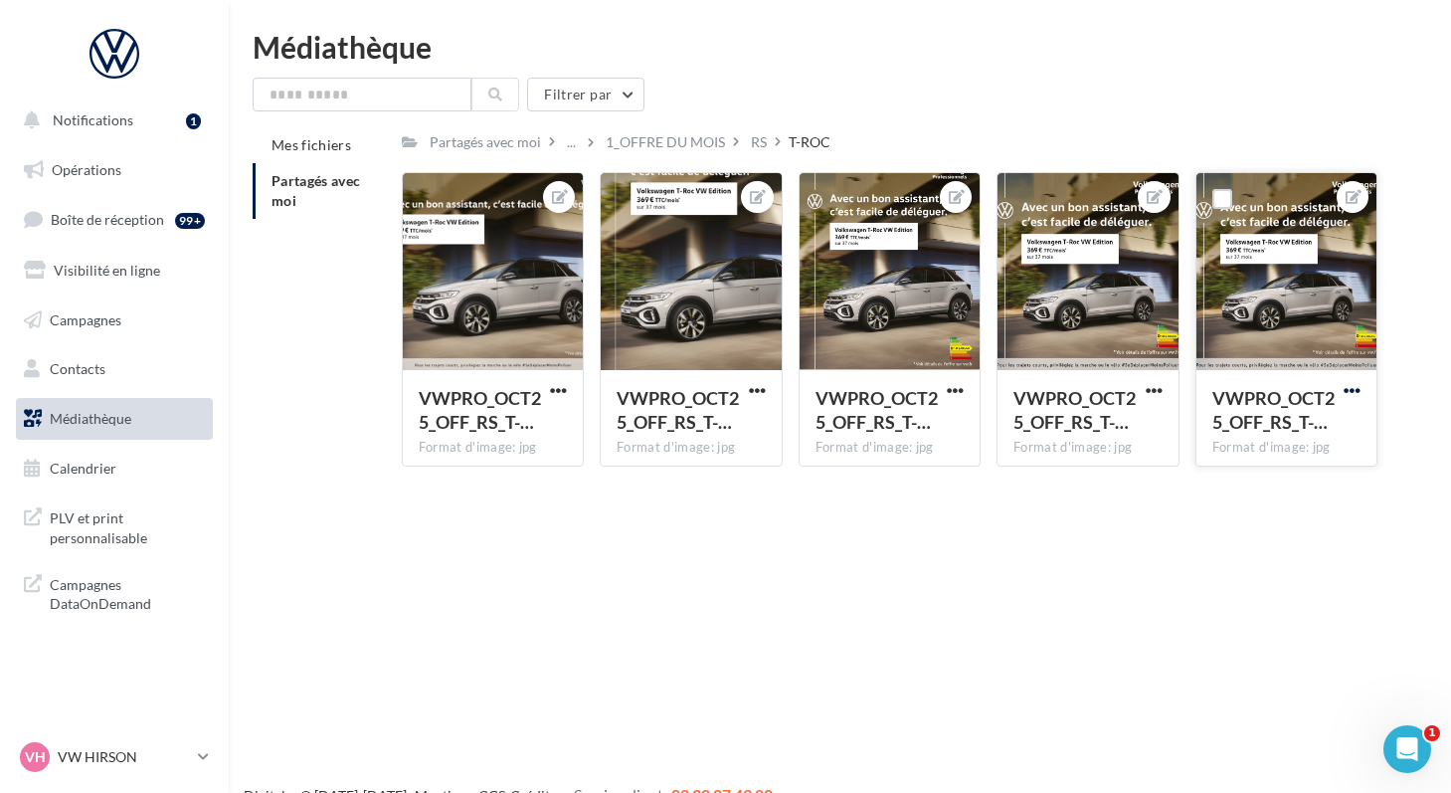
click at [1346, 389] on span "button" at bounding box center [1352, 390] width 17 height 17
click at [1243, 485] on button "Télécharger" at bounding box center [1260, 482] width 210 height 52
click at [747, 141] on div "RS" at bounding box center [759, 141] width 24 height 29
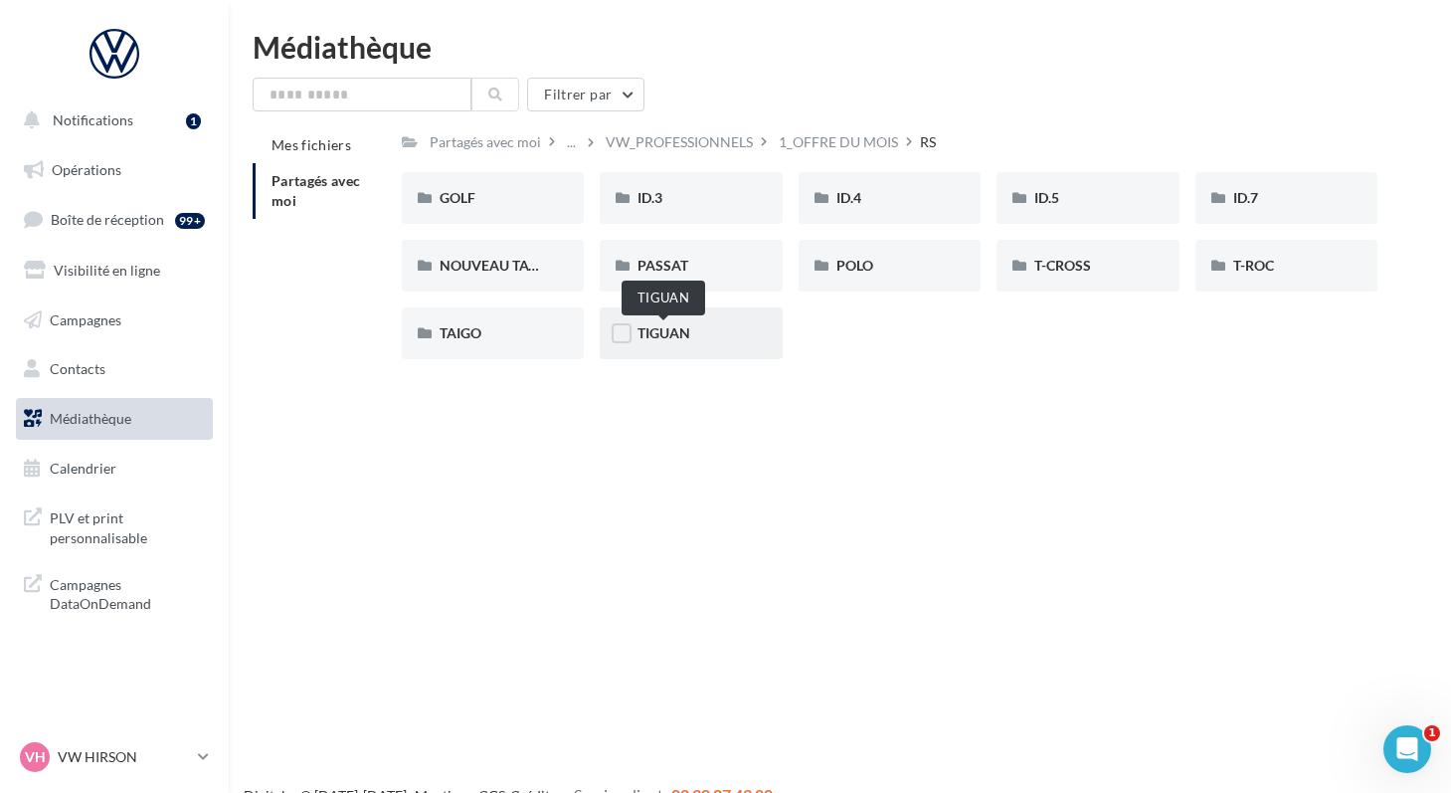
click at [654, 340] on span "TIGUAN" at bounding box center [664, 332] width 53 height 17
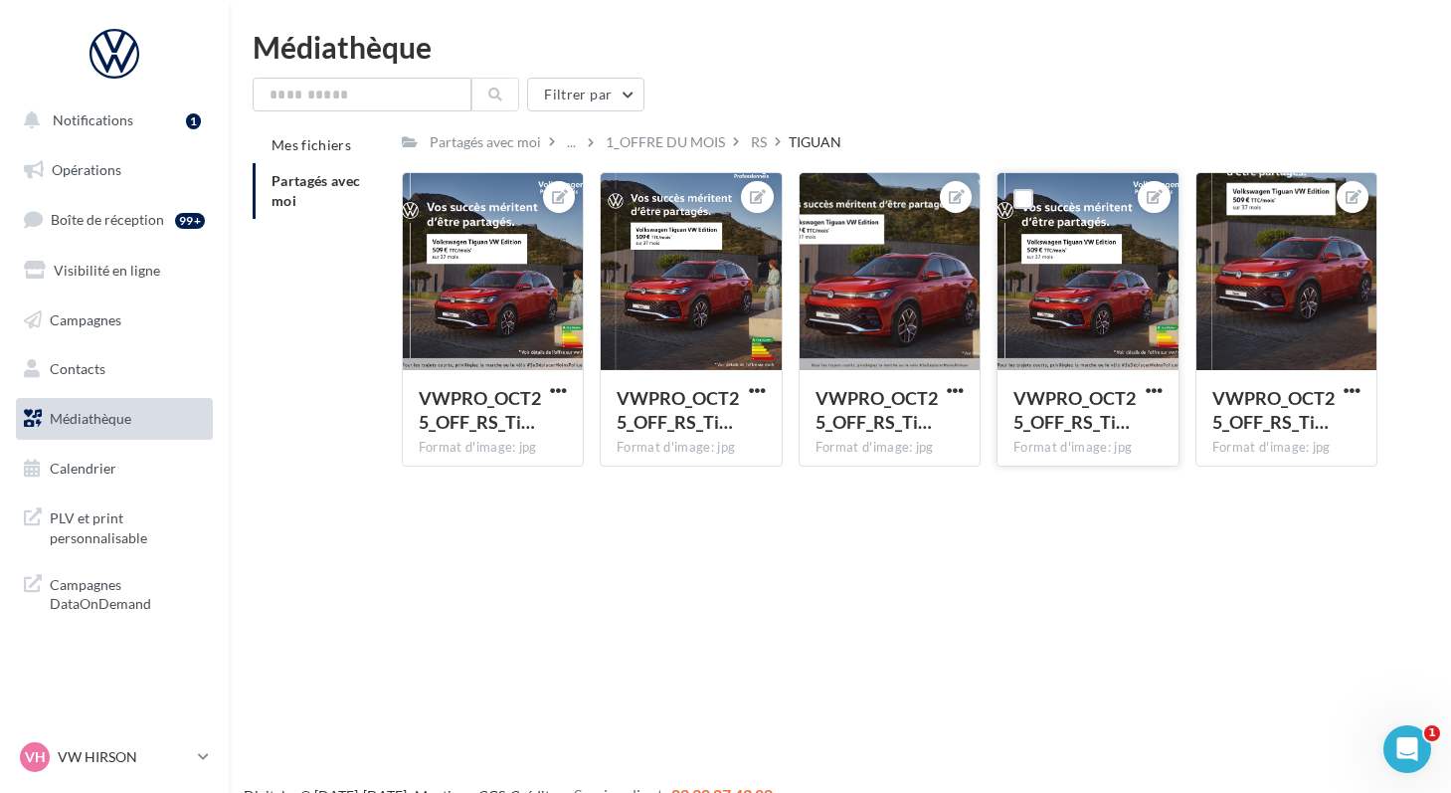
click at [1142, 391] on button "button" at bounding box center [1154, 392] width 25 height 20
click at [1078, 474] on button "Télécharger" at bounding box center [1062, 482] width 210 height 52
click at [747, 144] on div "RS" at bounding box center [759, 141] width 24 height 29
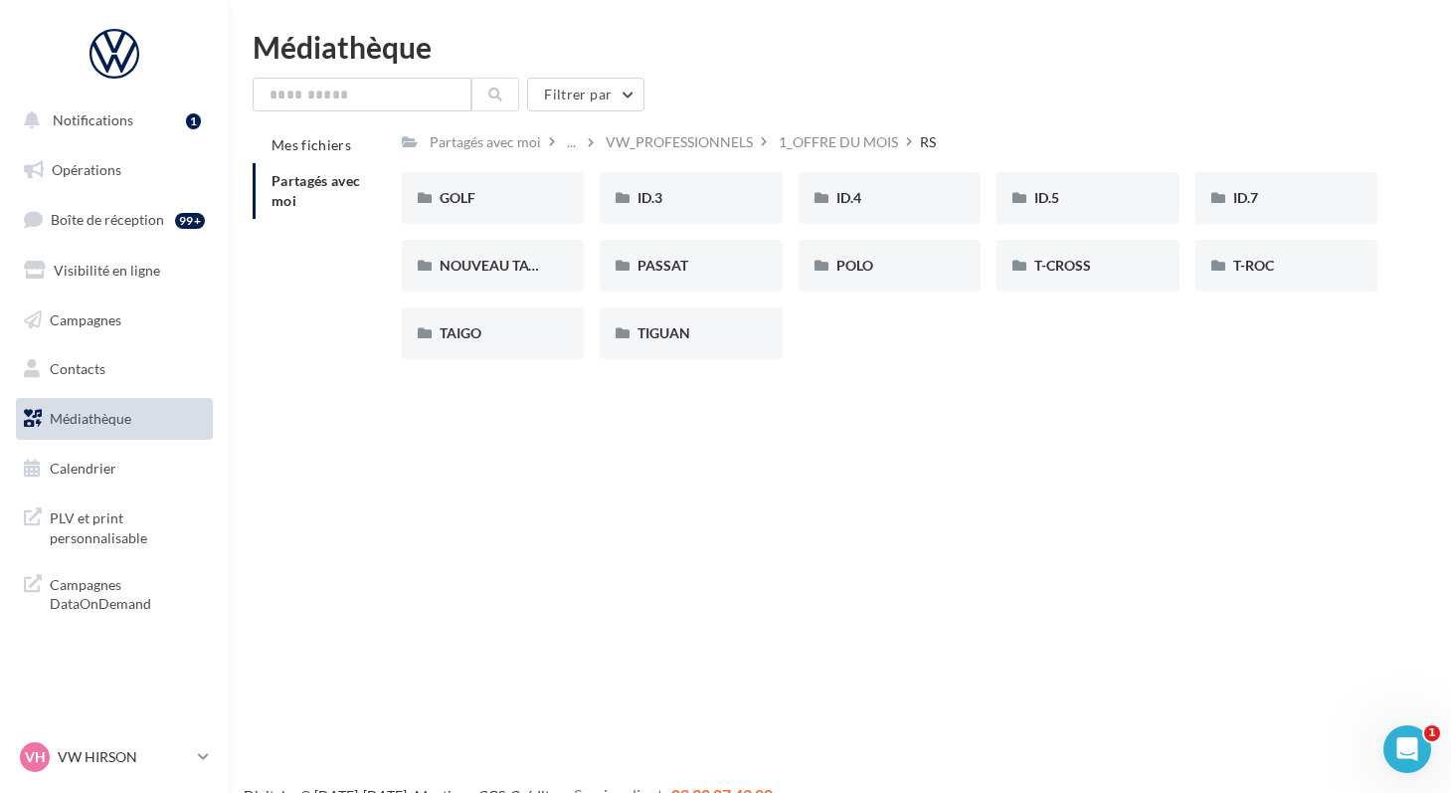
click at [744, 423] on div "Notifications 1 Opérations Boîte de réception 99+ Visibilité en ligne Campagnes…" at bounding box center [725, 428] width 1451 height 793
click at [1035, 271] on span "T-CROSS" at bounding box center [1063, 265] width 57 height 17
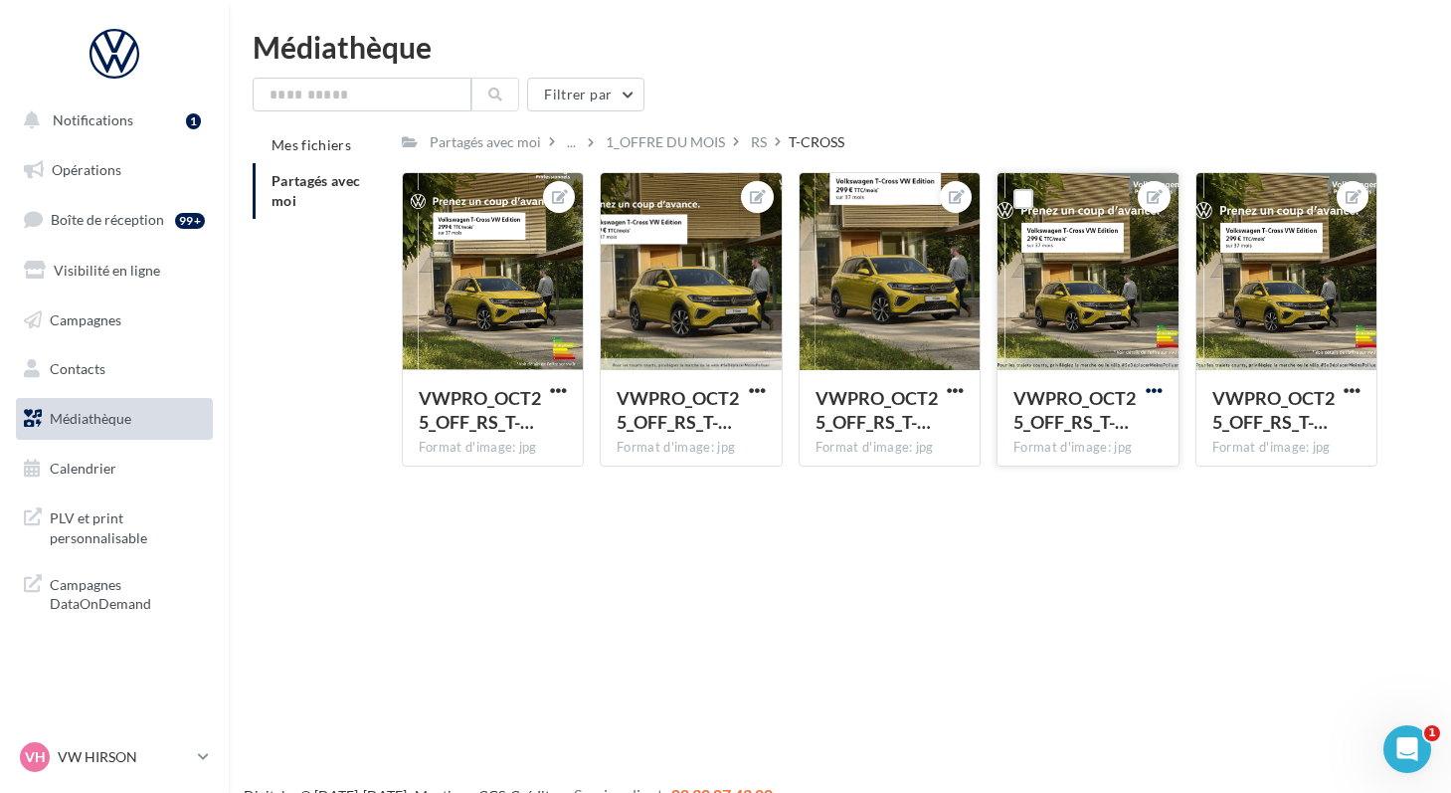
click at [1147, 391] on span "button" at bounding box center [1154, 390] width 17 height 17
click at [1051, 482] on button "Télécharger" at bounding box center [1062, 482] width 210 height 52
